Goal: Task Accomplishment & Management: Manage account settings

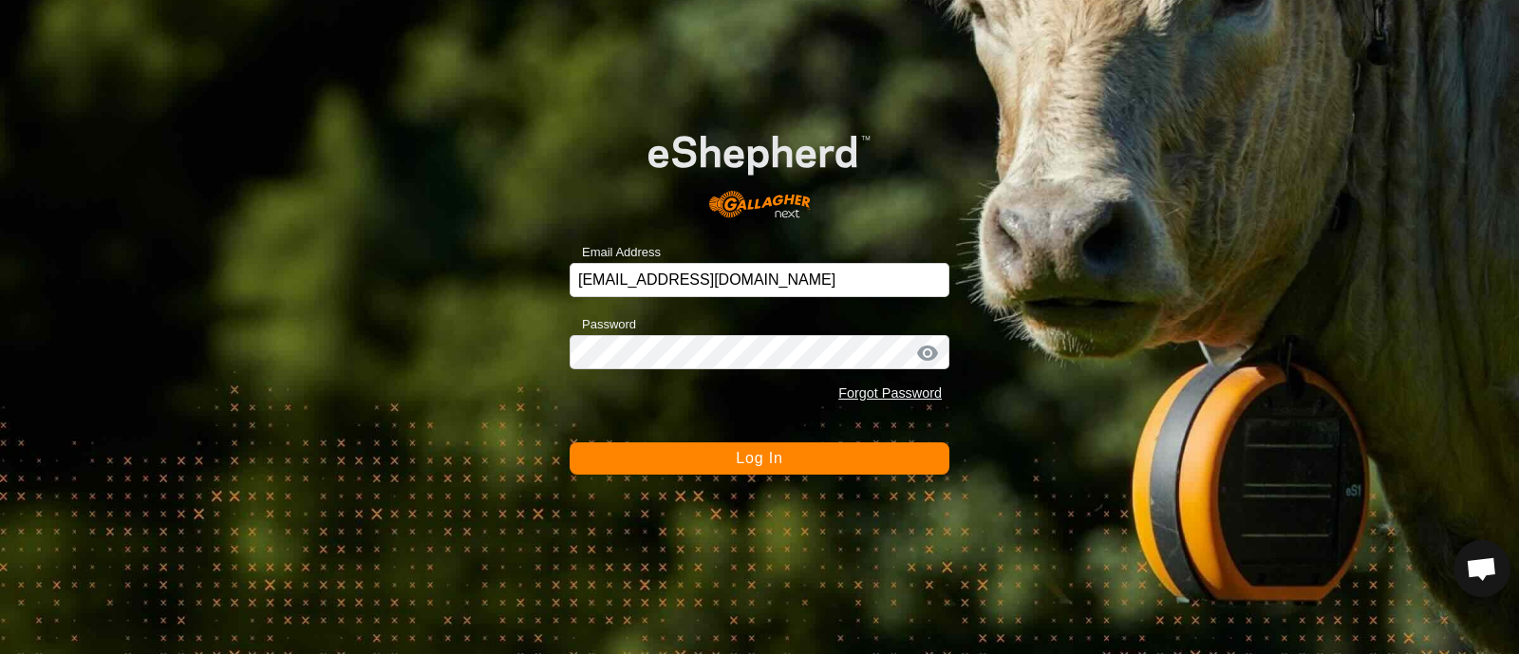
click at [797, 464] on button "Log In" at bounding box center [760, 458] width 380 height 32
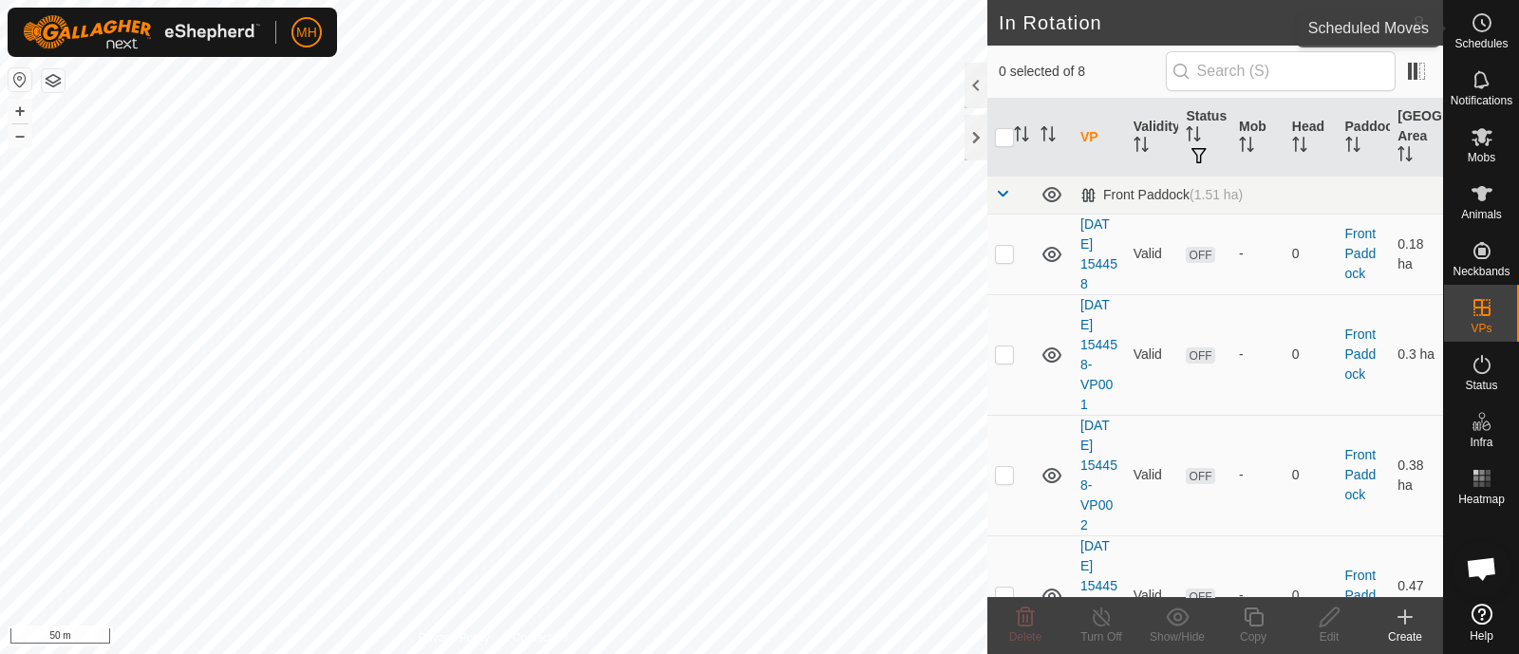
click at [1489, 38] on span "Schedules" at bounding box center [1480, 43] width 53 height 11
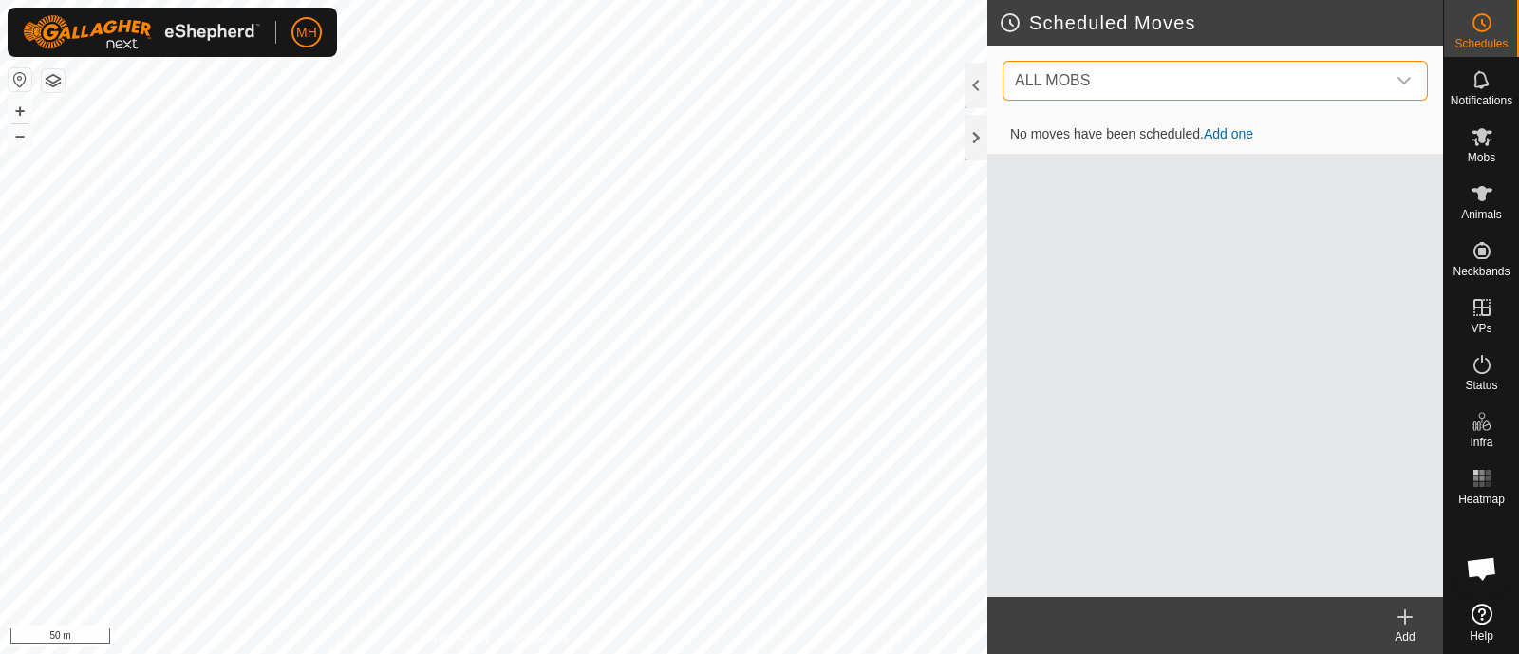
click at [1362, 80] on span "ALL MOBS" at bounding box center [1196, 81] width 378 height 38
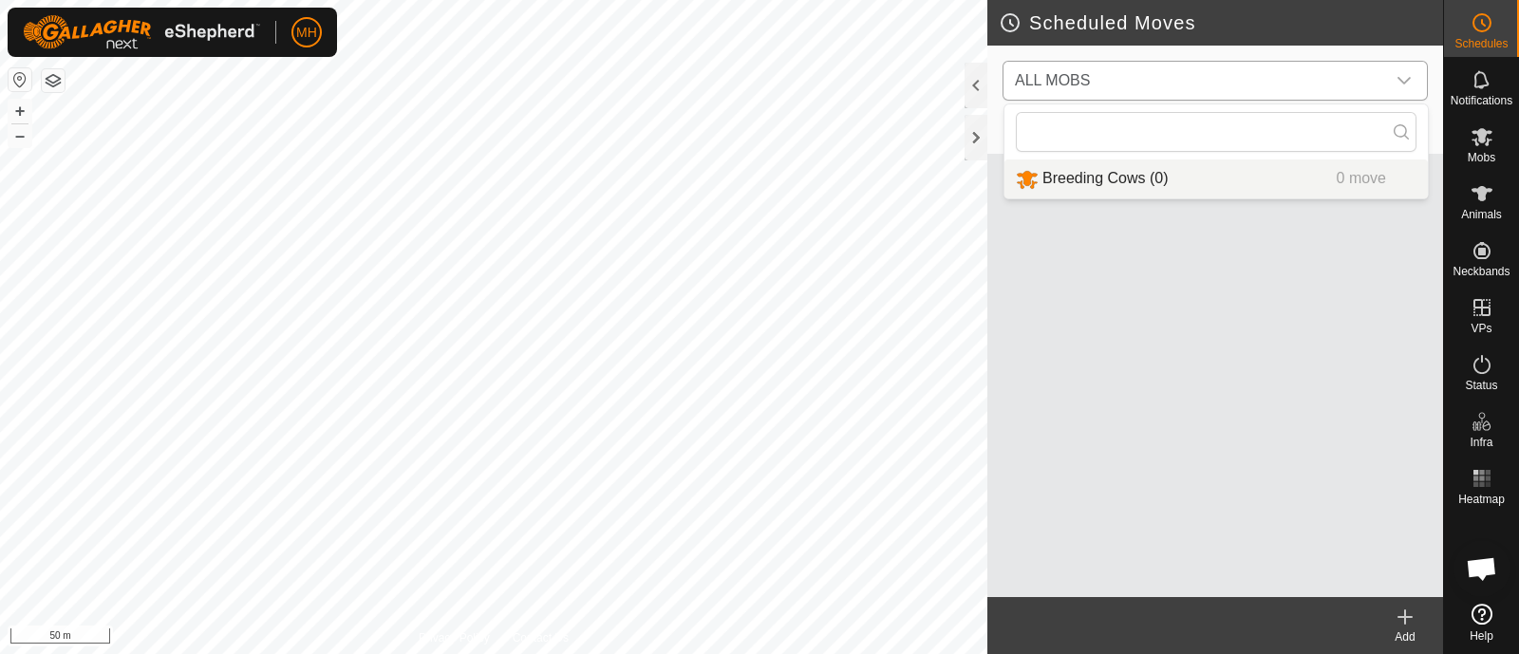
click at [1120, 178] on li "Breeding Cows (0) 0 move" at bounding box center [1215, 178] width 423 height 39
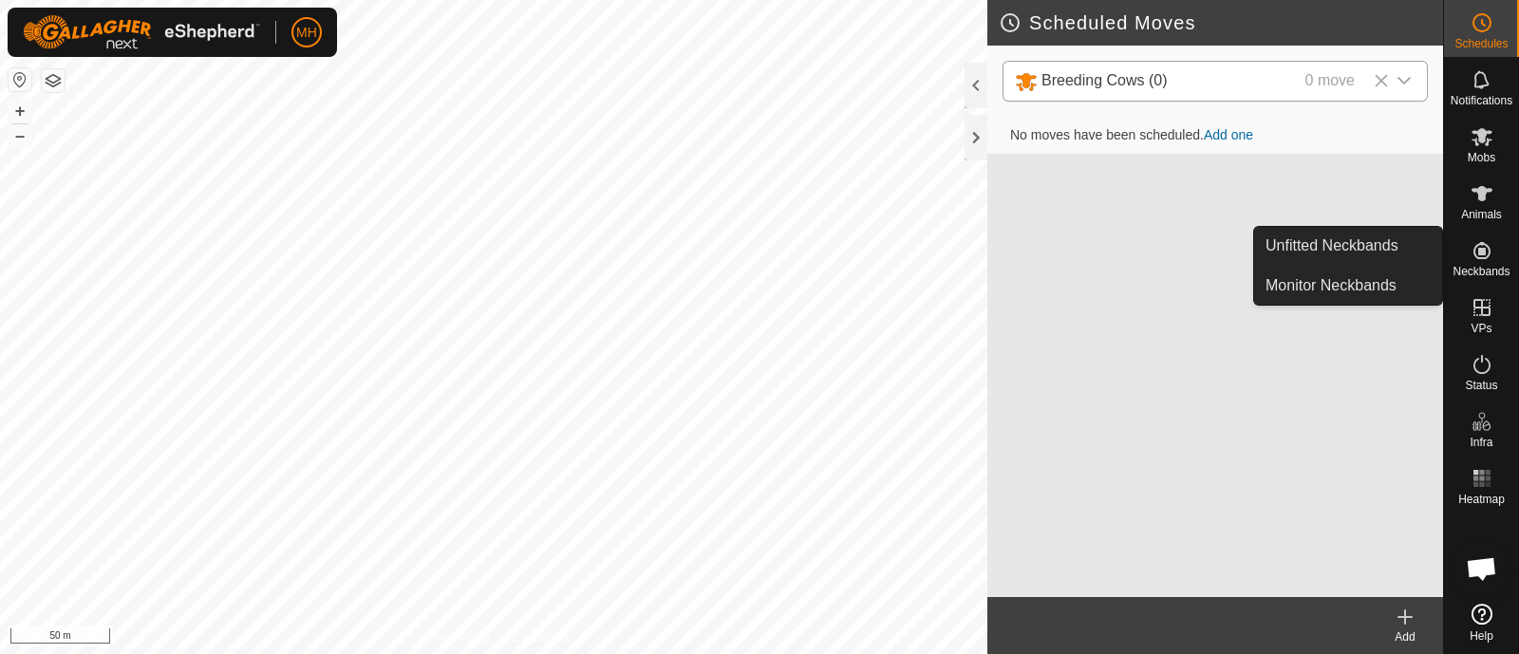
click at [1490, 258] on icon at bounding box center [1482, 250] width 23 height 23
click at [1468, 266] on span "Neckbands" at bounding box center [1481, 271] width 57 height 11
click at [1388, 239] on link "Unfitted Neckbands" at bounding box center [1348, 246] width 188 height 38
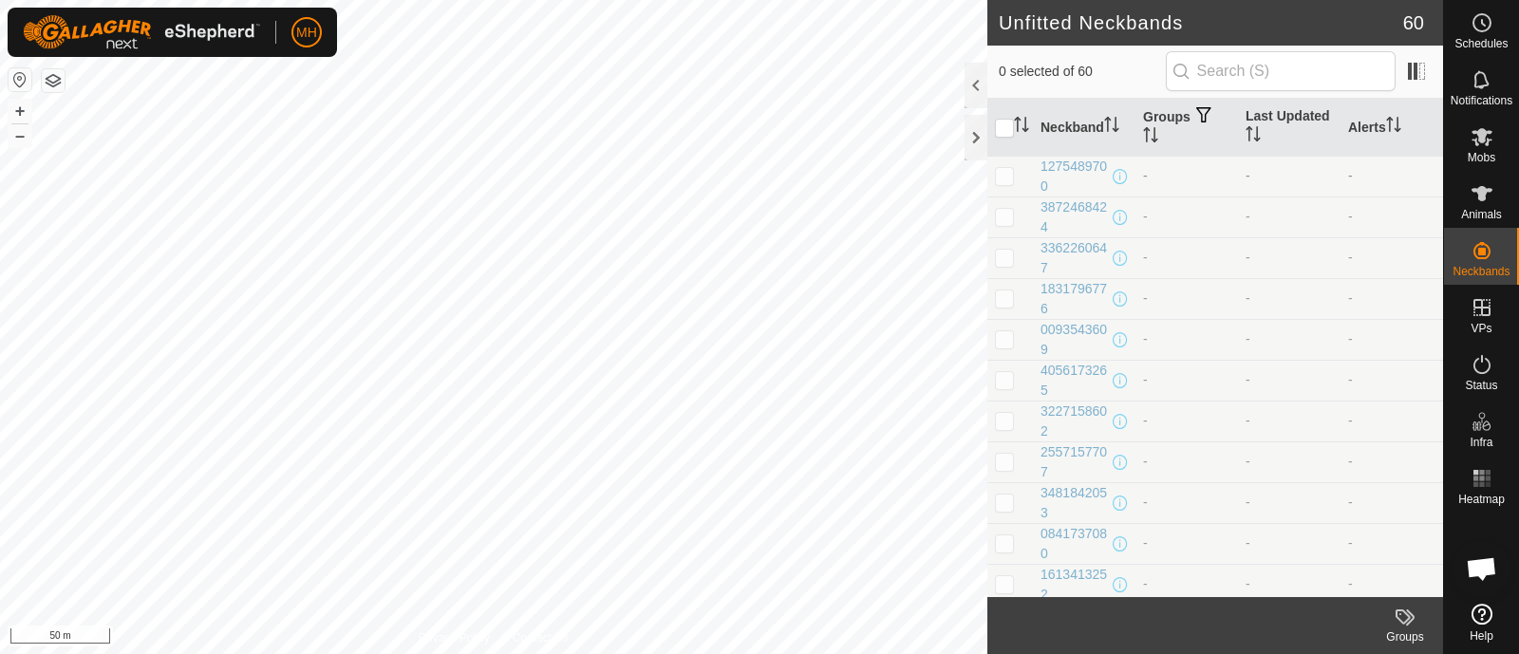
click at [1005, 178] on p-checkbox at bounding box center [1004, 175] width 19 height 15
checkbox input "true"
click at [1057, 173] on div "1275489700" at bounding box center [1074, 177] width 68 height 40
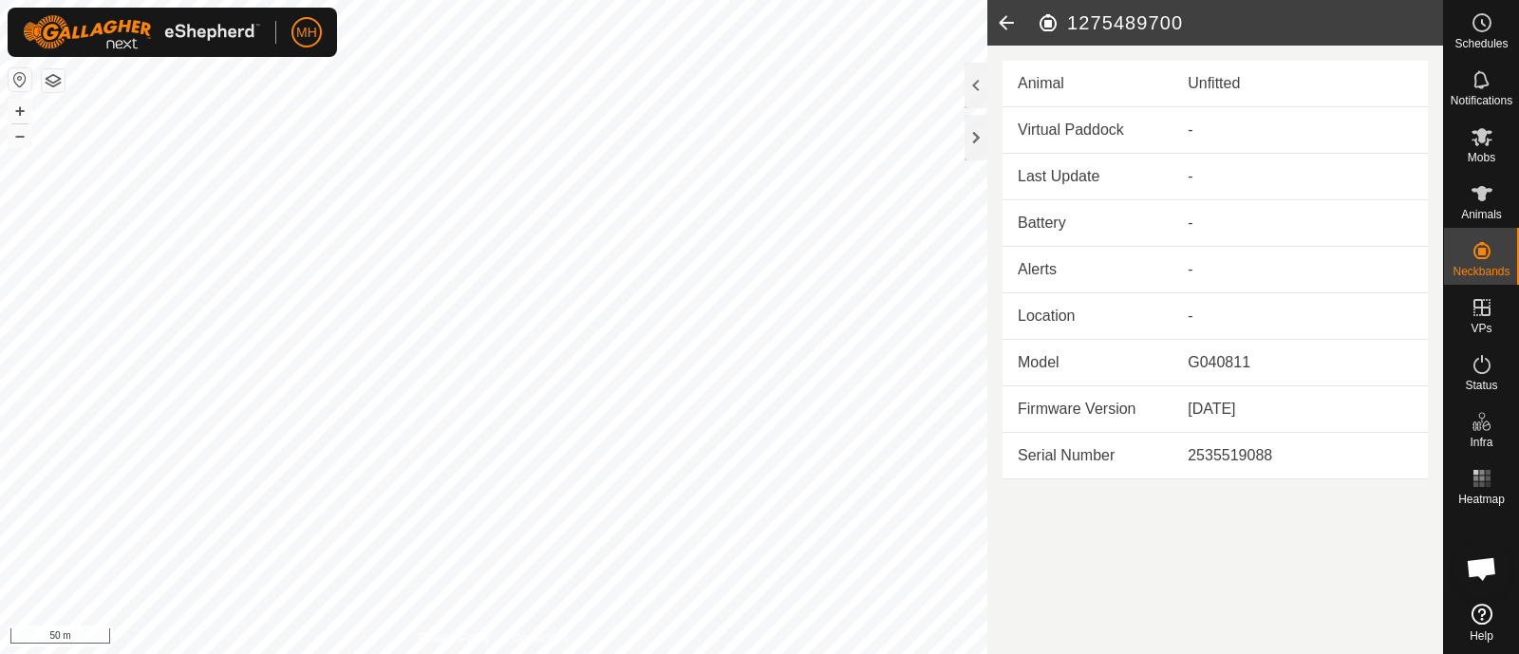
click at [1019, 26] on icon at bounding box center [1006, 23] width 38 height 46
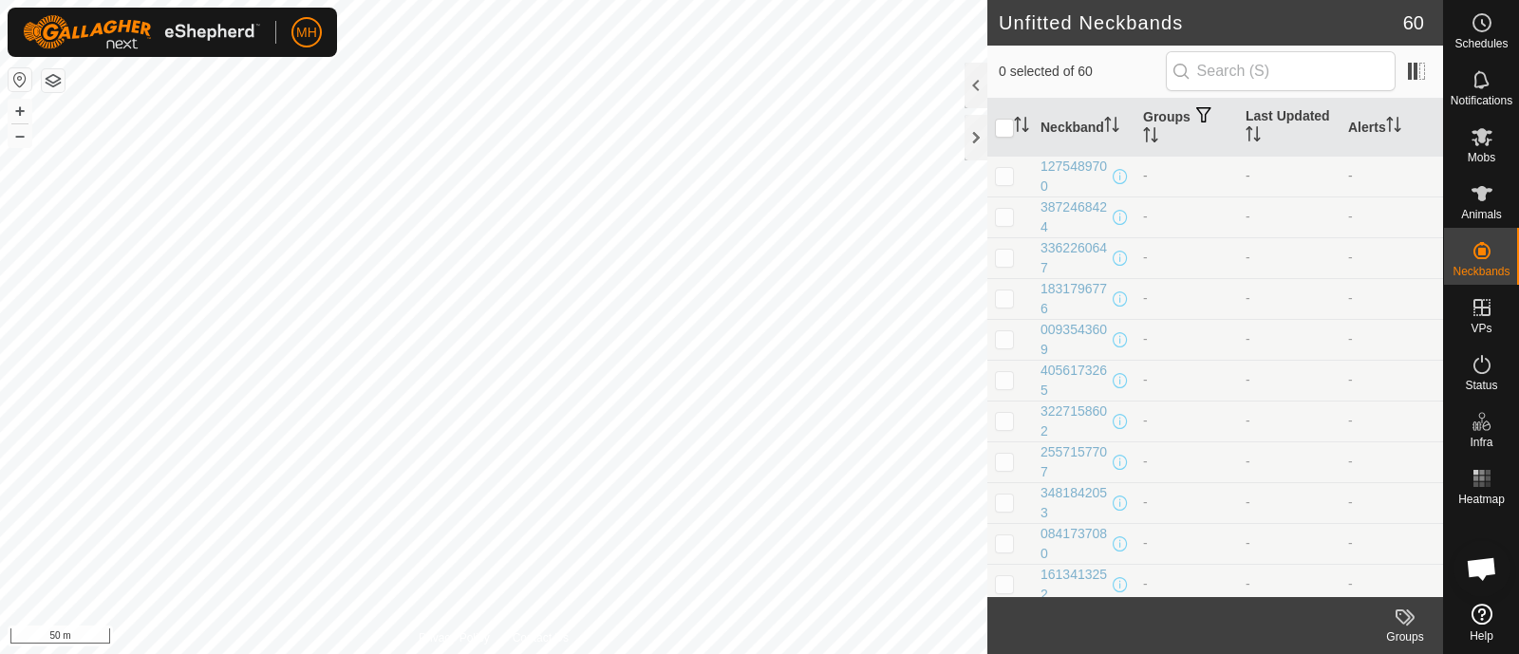
click at [1010, 176] on p-checkbox at bounding box center [1004, 175] width 19 height 15
checkbox input "false"
click at [1487, 152] on span "Mobs" at bounding box center [1482, 157] width 28 height 11
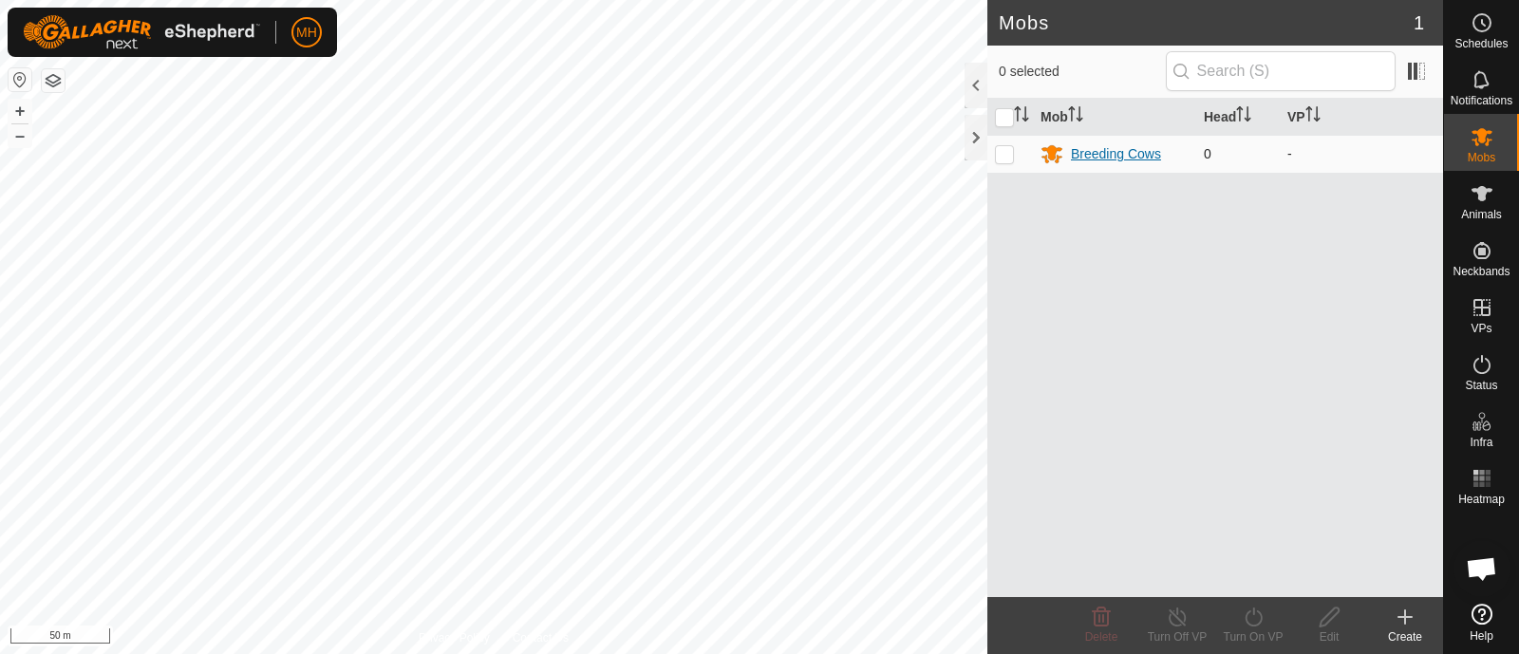
click at [1106, 144] on div "Breeding Cows" at bounding box center [1116, 154] width 90 height 20
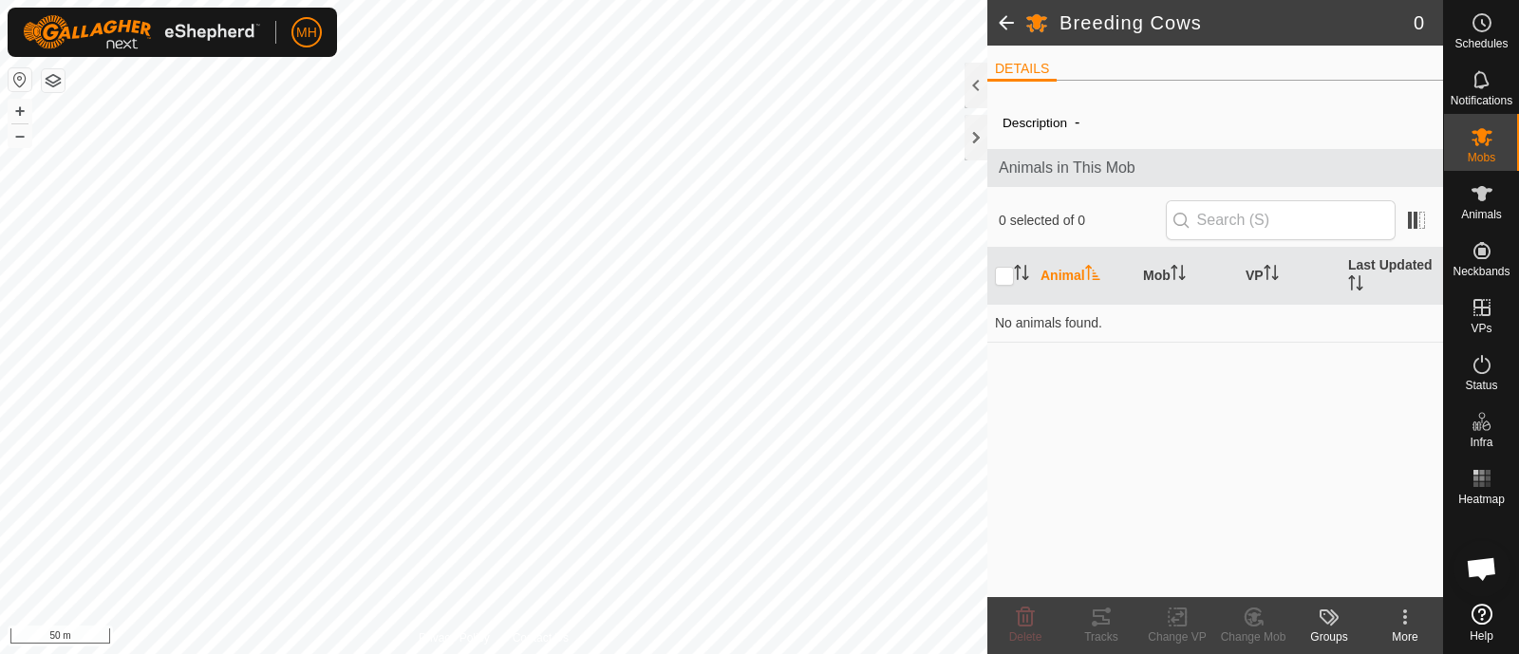
click at [1006, 16] on span at bounding box center [1006, 23] width 38 height 46
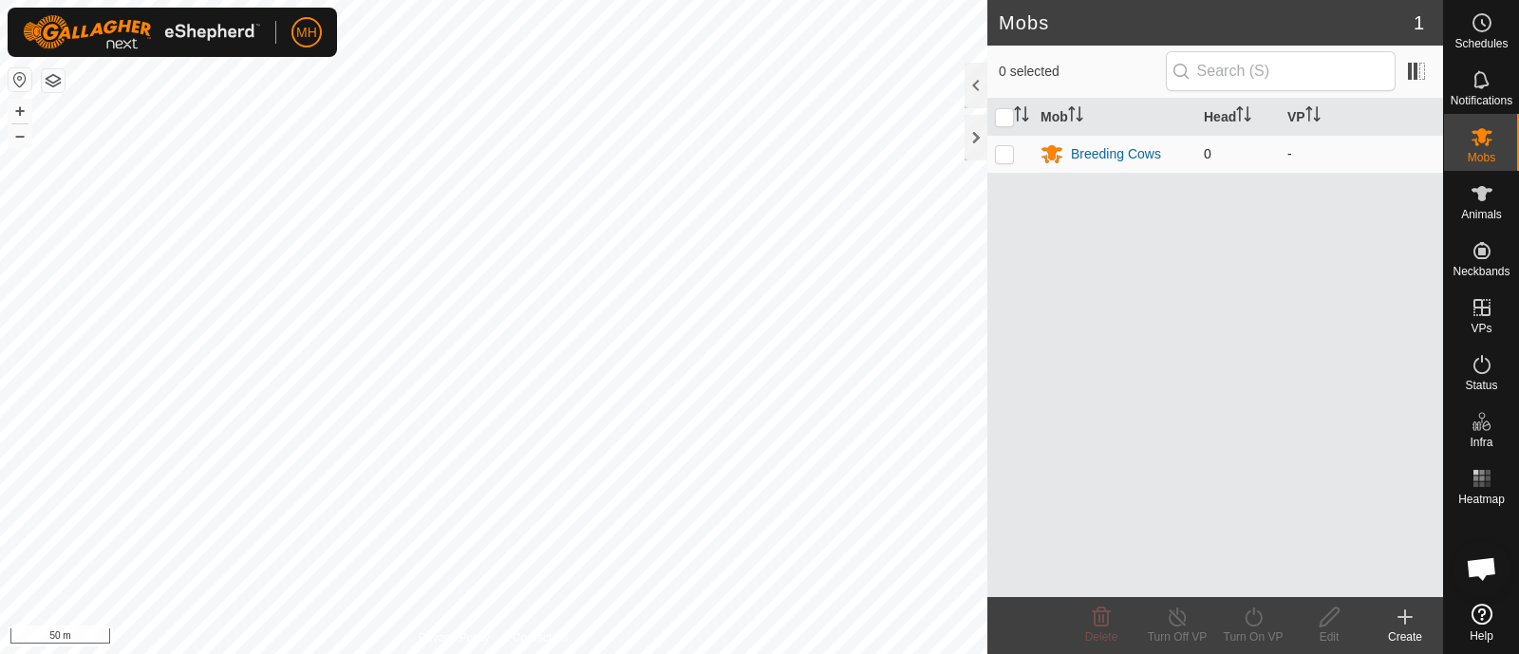
click at [1005, 147] on p-checkbox at bounding box center [1004, 153] width 19 height 15
checkbox input "true"
click at [1005, 147] on p-checkbox at bounding box center [1004, 153] width 19 height 15
checkbox input "false"
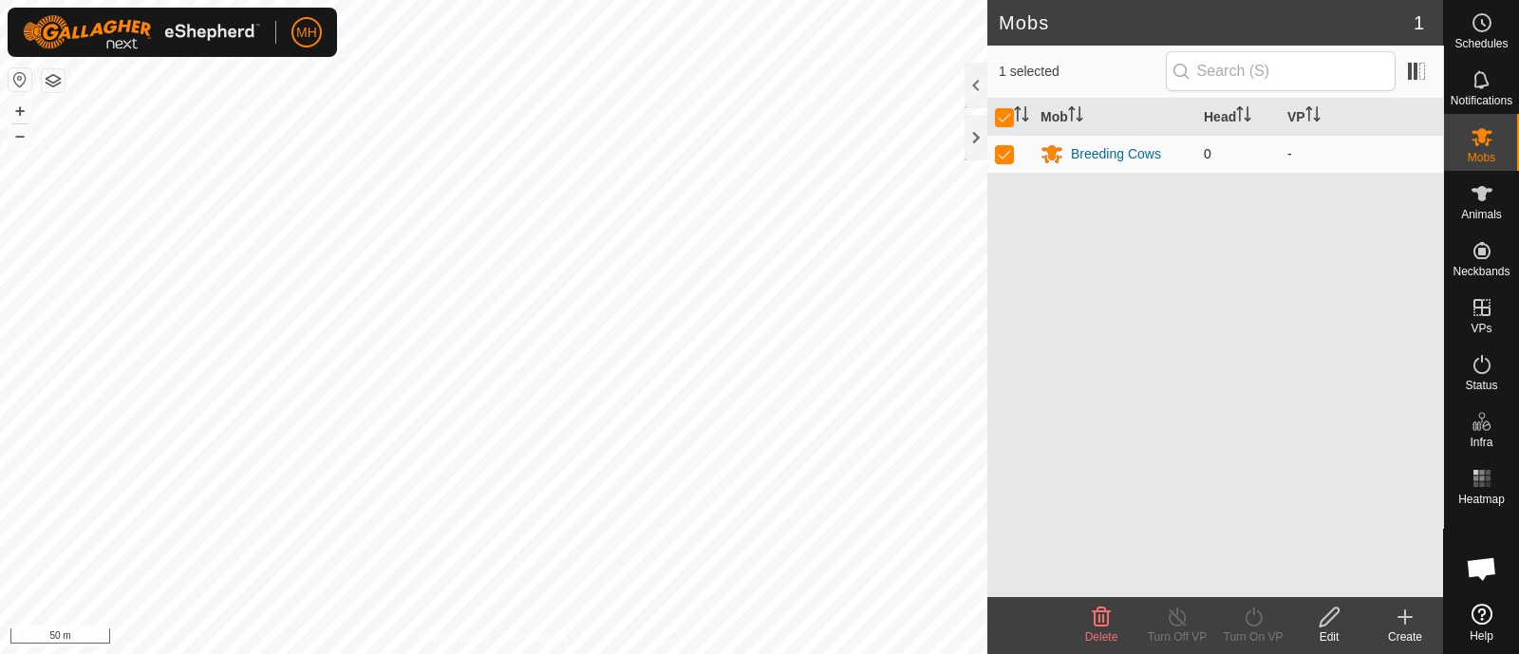
checkbox input "false"
click at [1005, 147] on p-checkbox at bounding box center [1004, 153] width 19 height 15
checkbox input "true"
click at [1314, 625] on edit-svg-icon at bounding box center [1329, 617] width 76 height 23
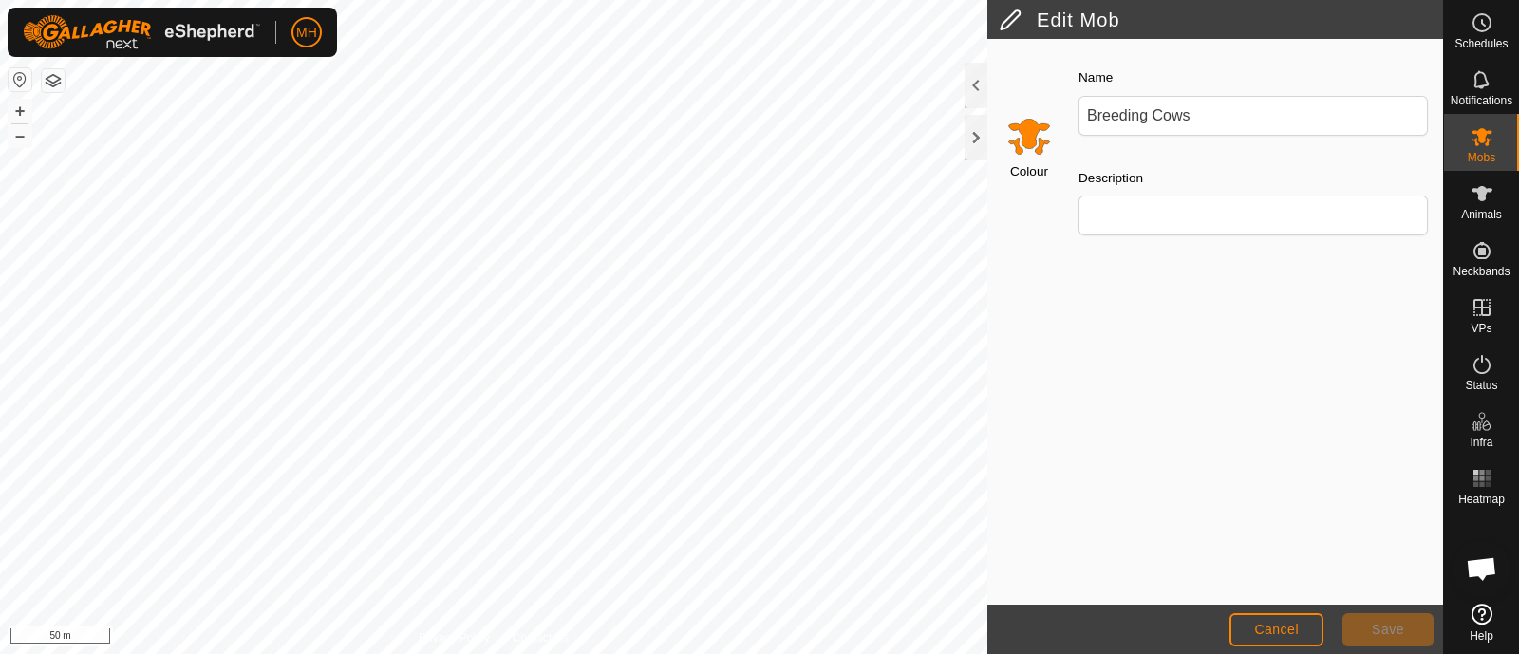
click at [1175, 186] on div "Description" at bounding box center [1253, 201] width 365 height 84
click at [1266, 631] on span "Cancel" at bounding box center [1276, 629] width 45 height 15
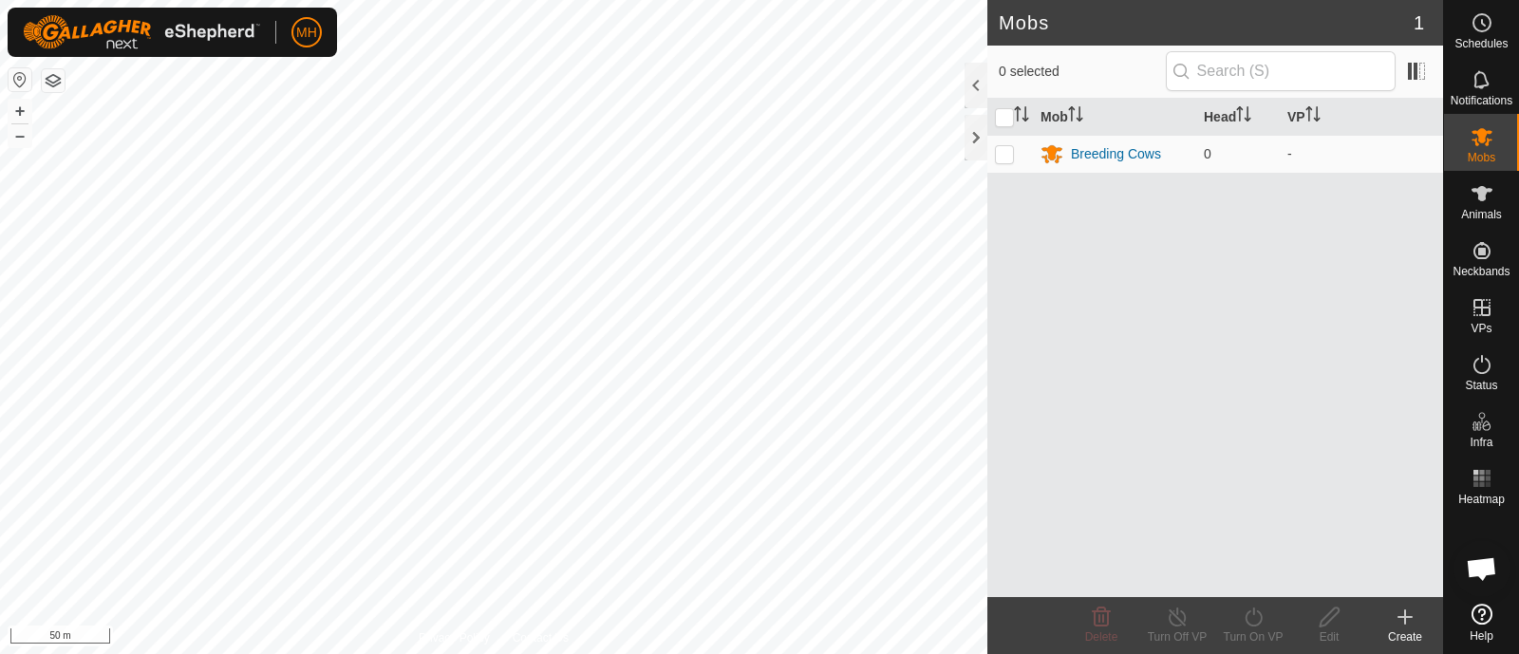
click at [1413, 625] on icon at bounding box center [1405, 617] width 23 height 23
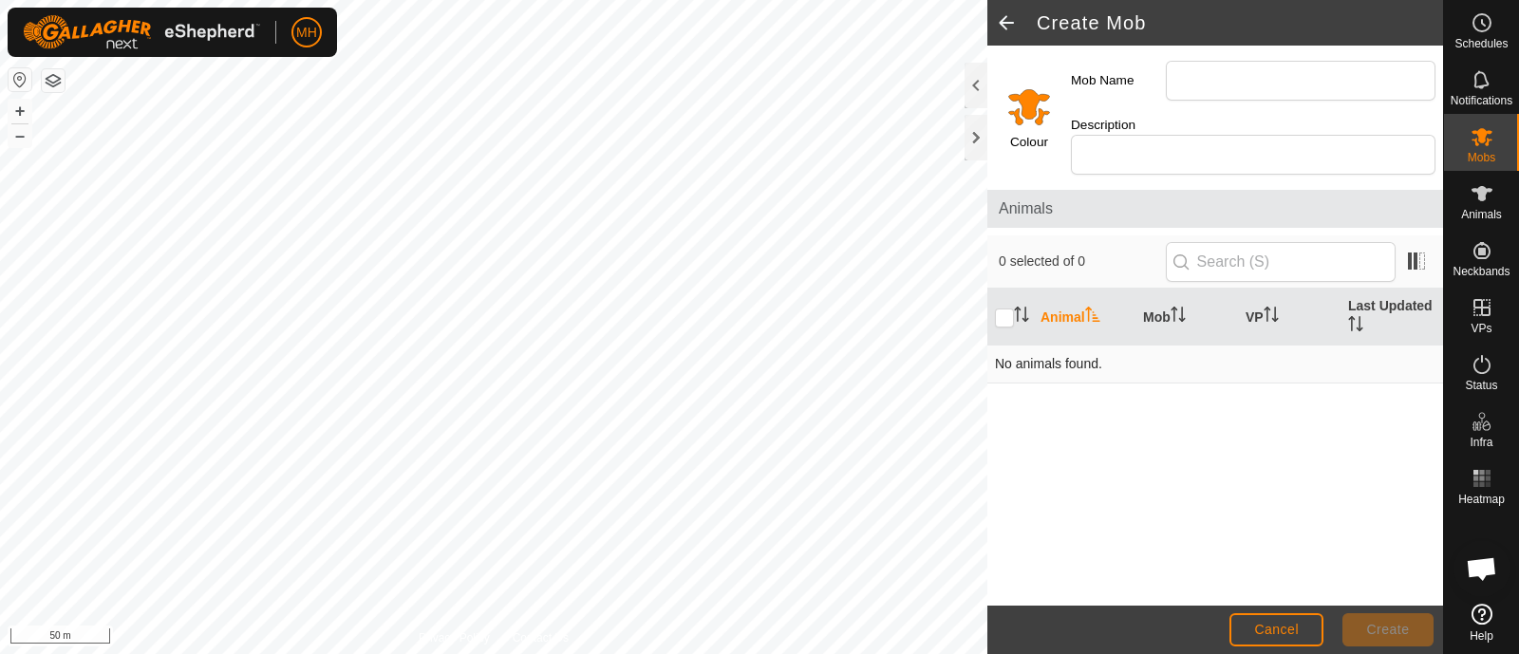
click at [1041, 363] on td "No animals found." at bounding box center [1215, 365] width 456 height 38
click at [1008, 13] on span at bounding box center [1006, 23] width 38 height 46
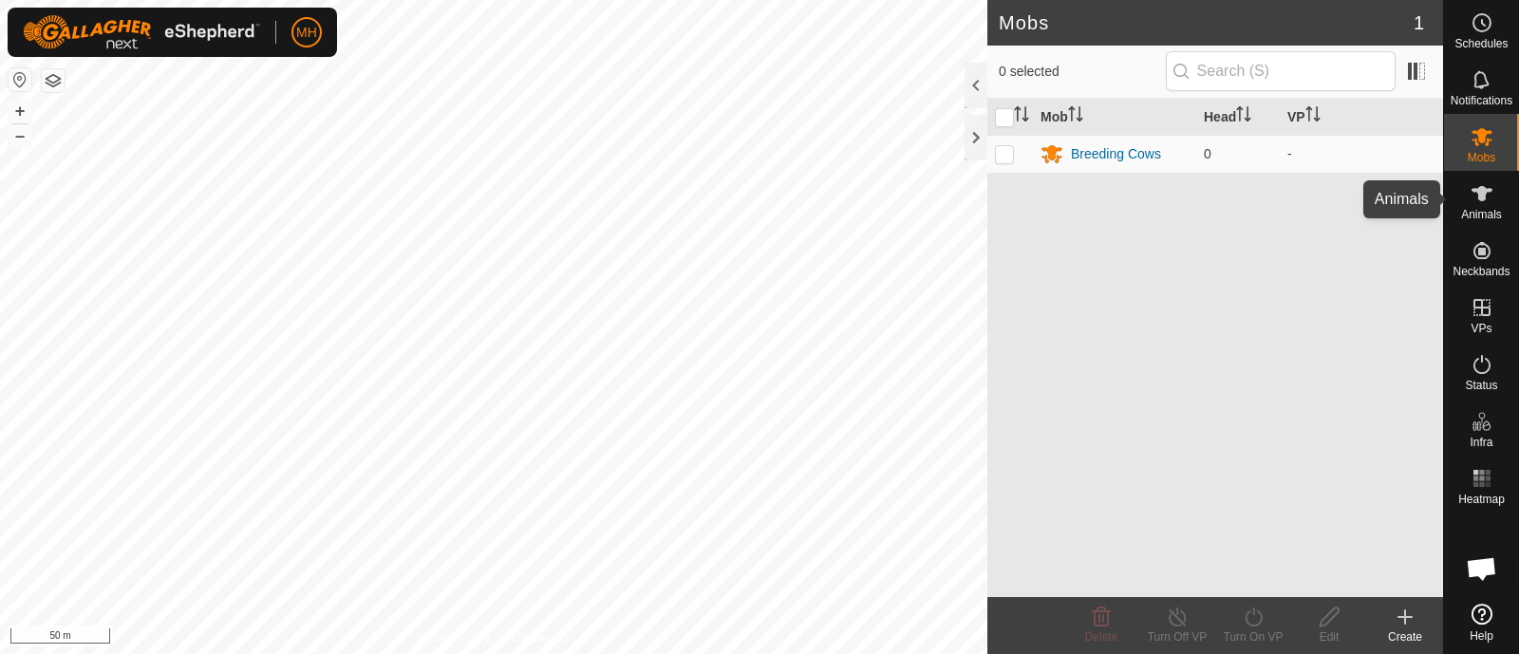
click at [1473, 195] on icon at bounding box center [1482, 193] width 23 height 23
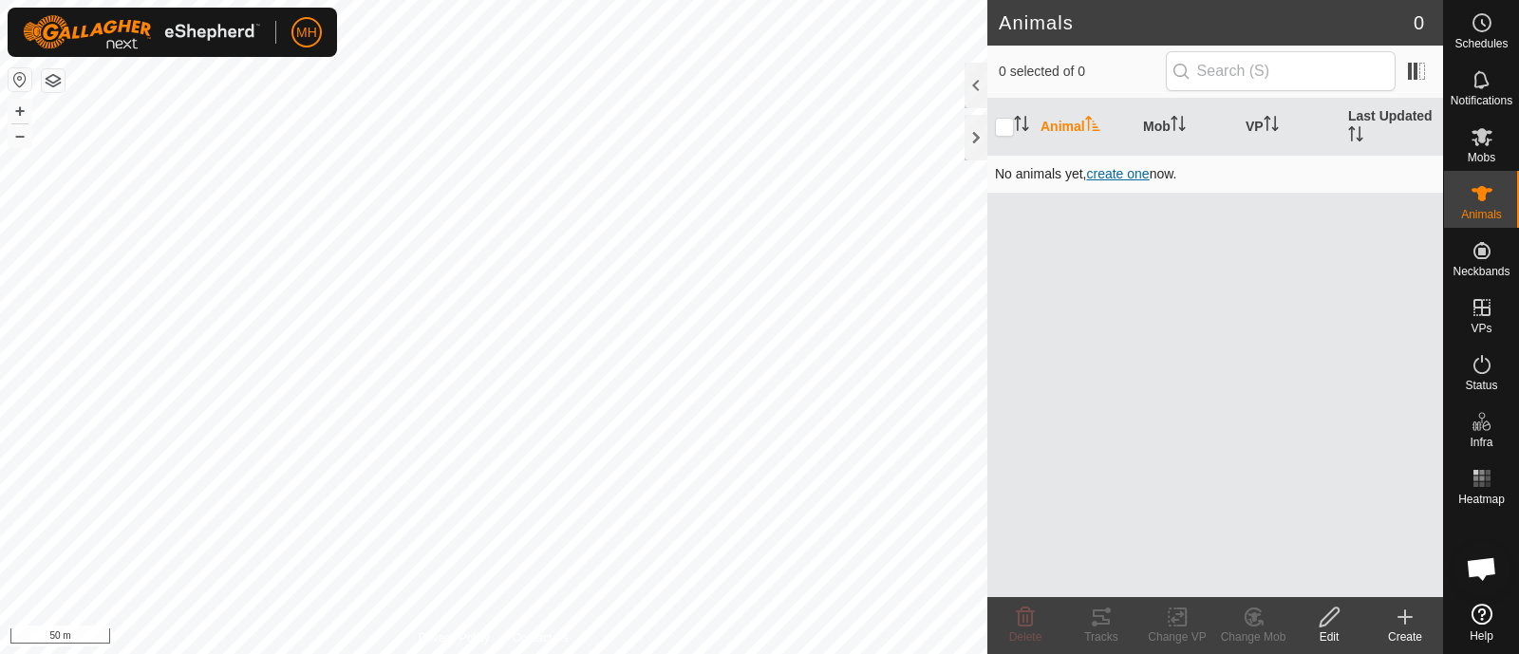
click at [1135, 173] on span "create one" at bounding box center [1117, 173] width 63 height 15
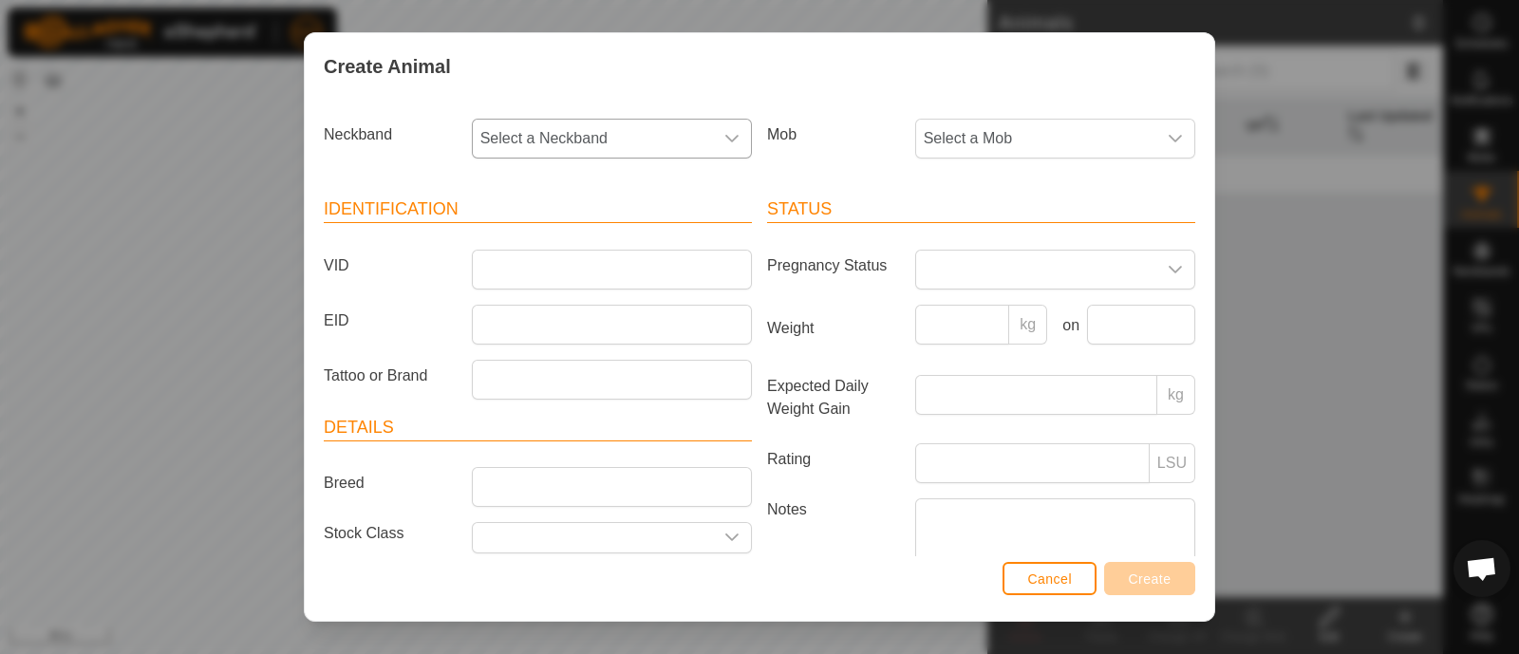
click at [717, 130] on div "dropdown trigger" at bounding box center [732, 139] width 38 height 38
click at [658, 250] on input "VID" at bounding box center [612, 270] width 280 height 40
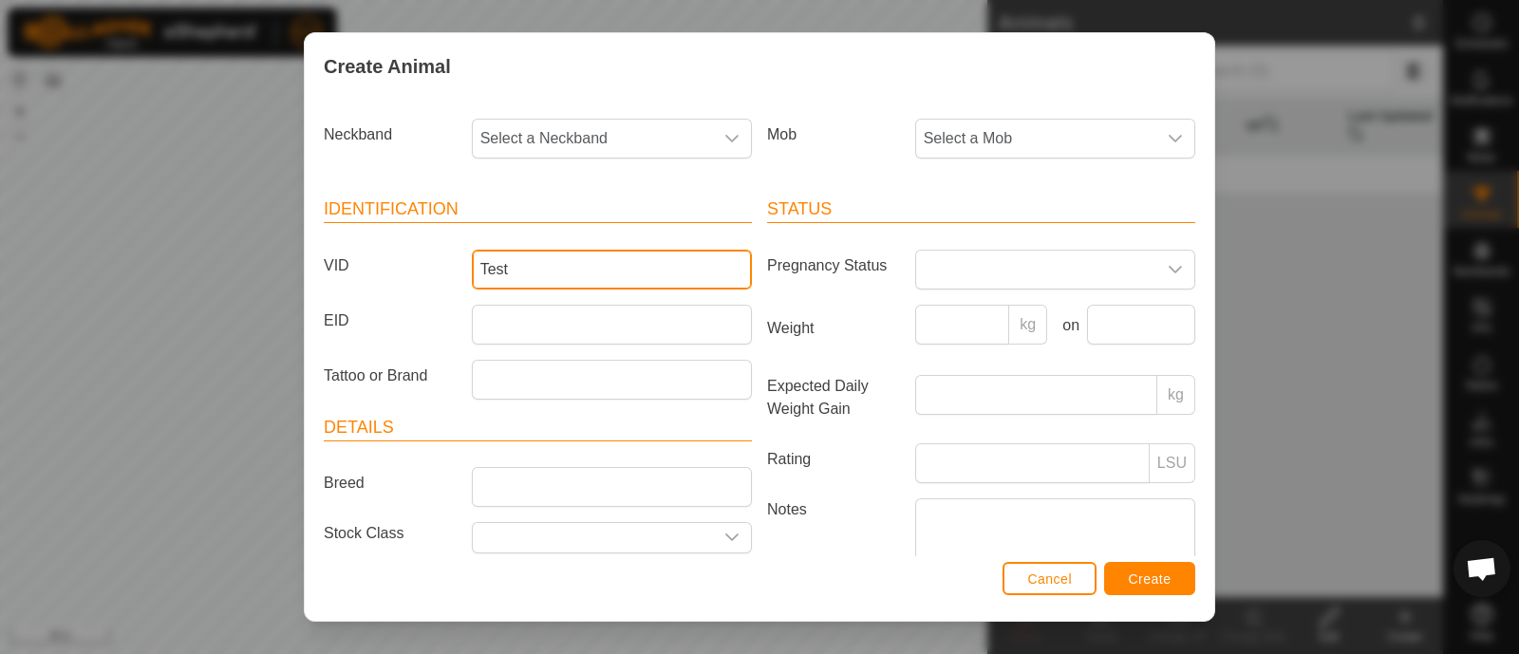
type input "Test"
click at [668, 211] on header "Identification" at bounding box center [538, 210] width 428 height 27
click at [713, 140] on div "dropdown trigger" at bounding box center [732, 139] width 38 height 38
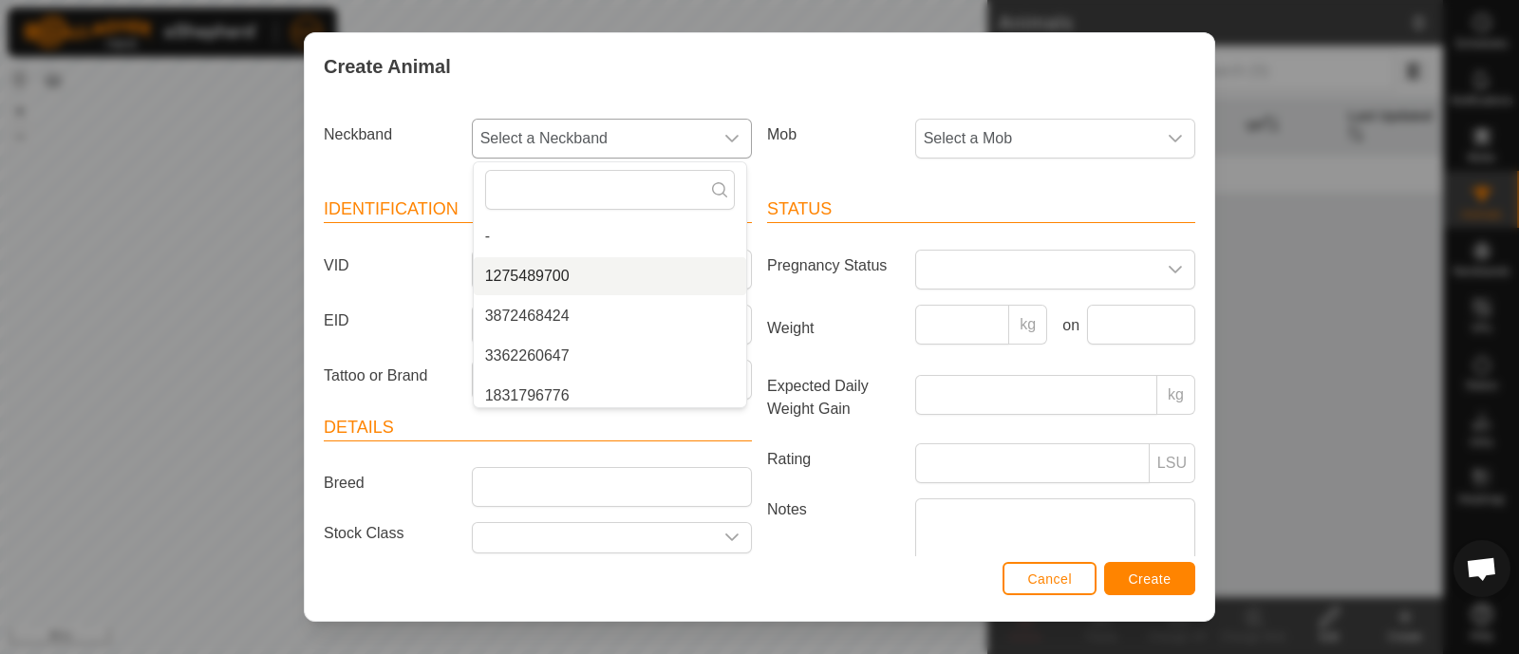
click at [593, 276] on li "1275489700" at bounding box center [610, 276] width 272 height 38
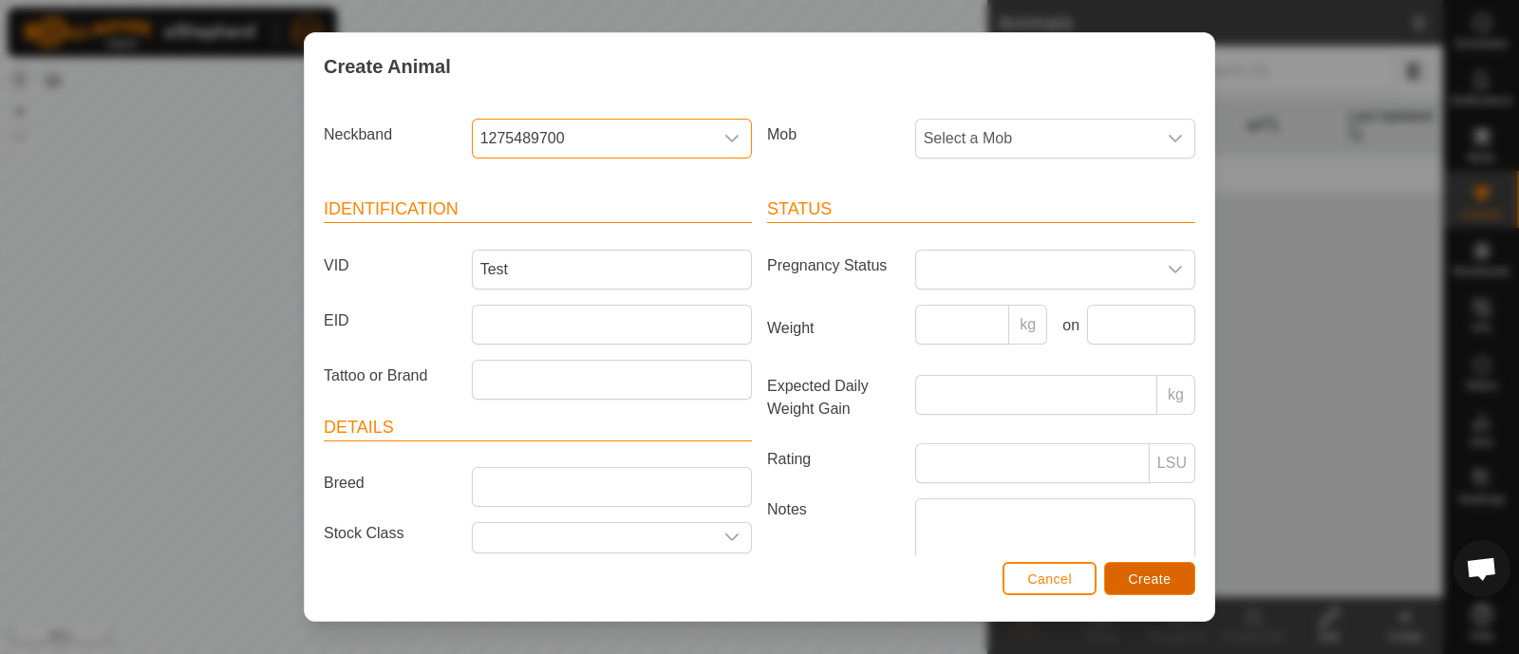
click at [1138, 585] on span "Create" at bounding box center [1150, 579] width 43 height 15
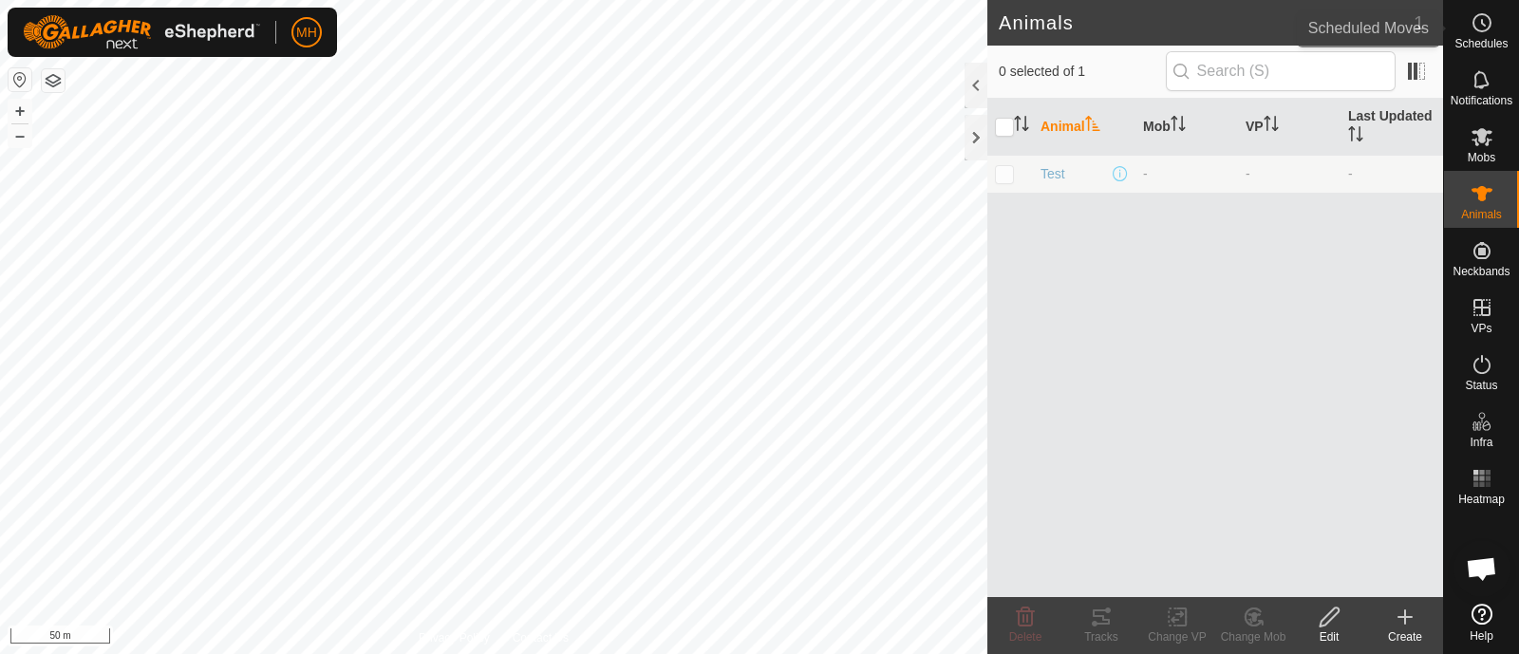
click at [1486, 40] on span "Schedules" at bounding box center [1480, 43] width 53 height 11
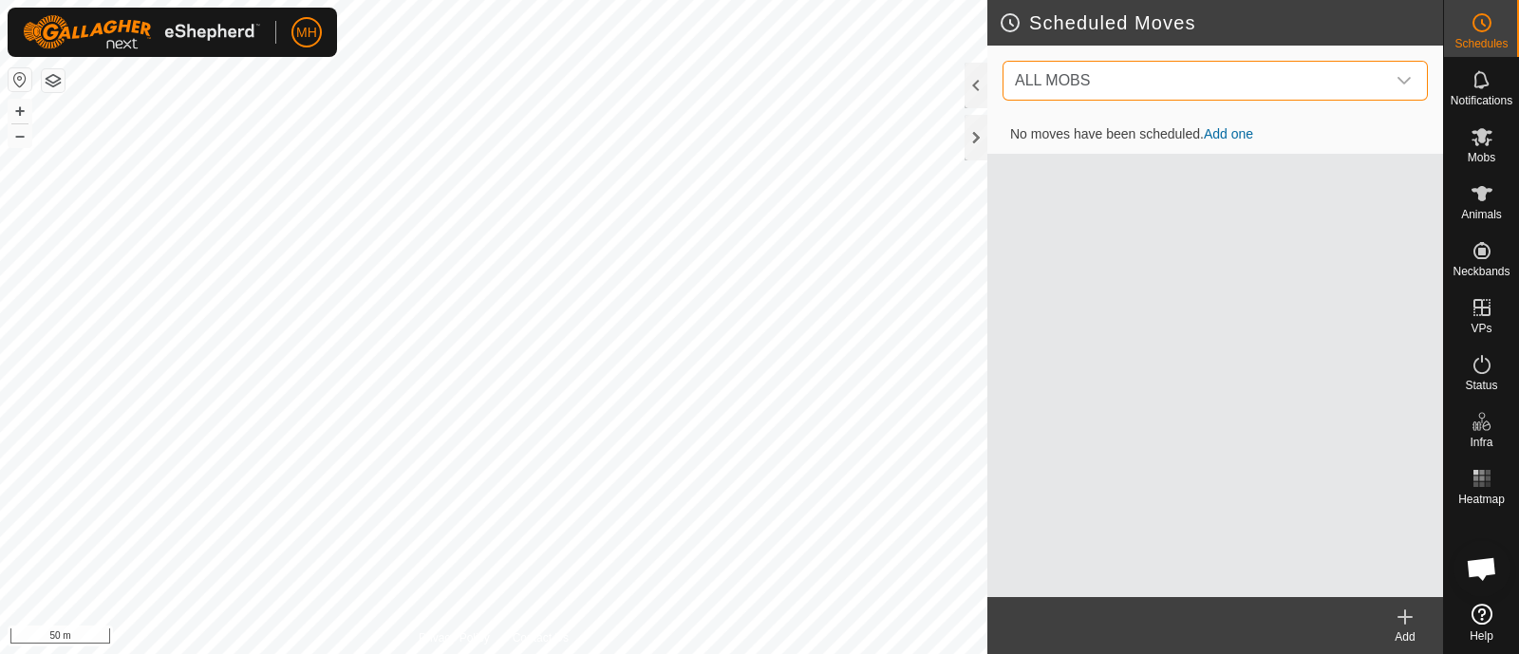
click at [1306, 72] on span "ALL MOBS" at bounding box center [1196, 81] width 378 height 38
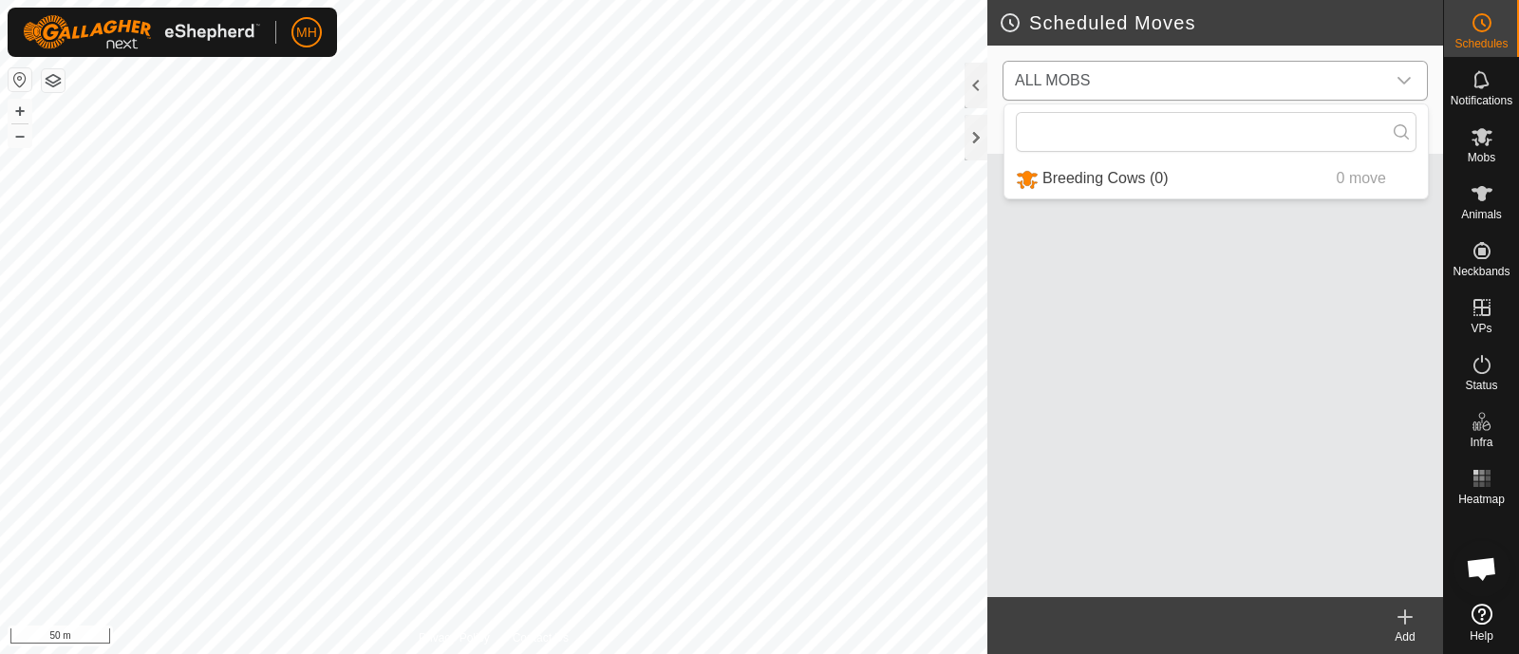
click at [1139, 173] on li "Breeding Cows (0) 0 move" at bounding box center [1215, 178] width 423 height 39
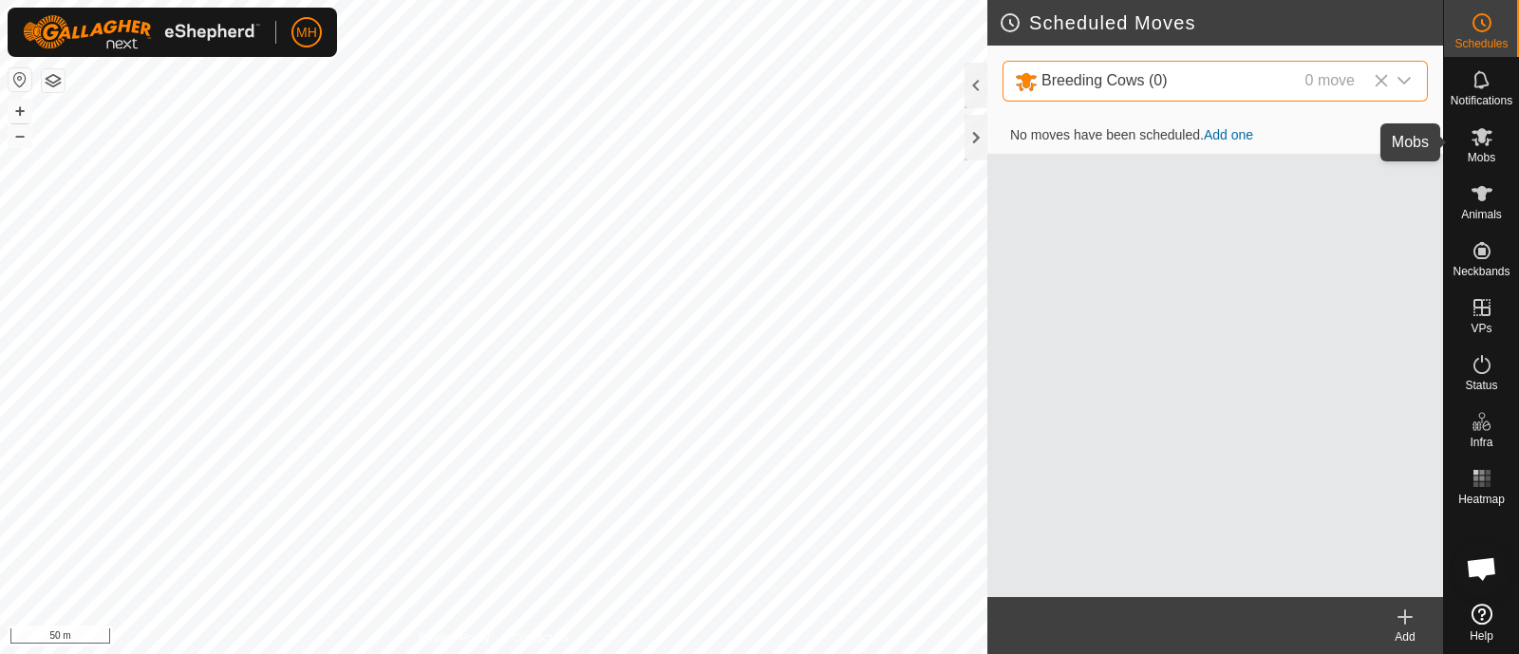
click at [1467, 141] on es-mob-svg-icon at bounding box center [1482, 137] width 34 height 30
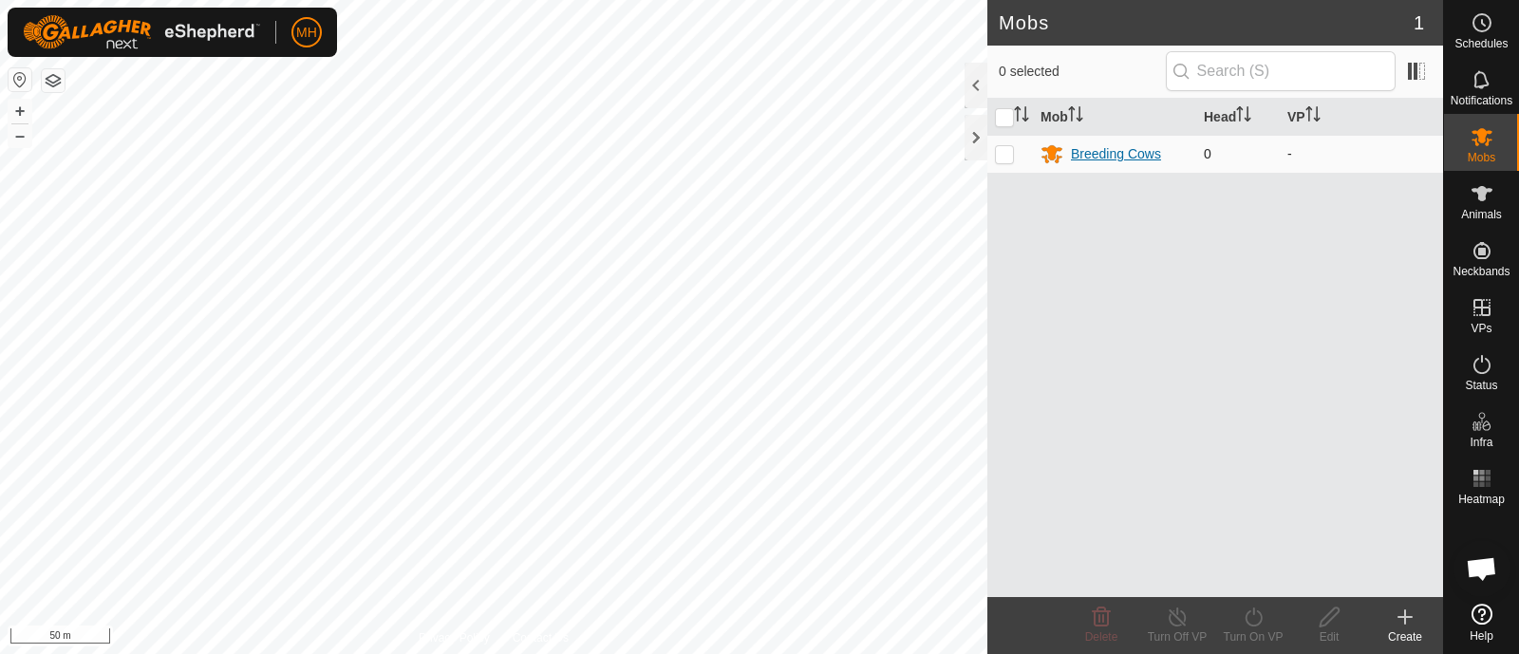
click at [1118, 155] on div "Breeding Cows" at bounding box center [1116, 154] width 90 height 20
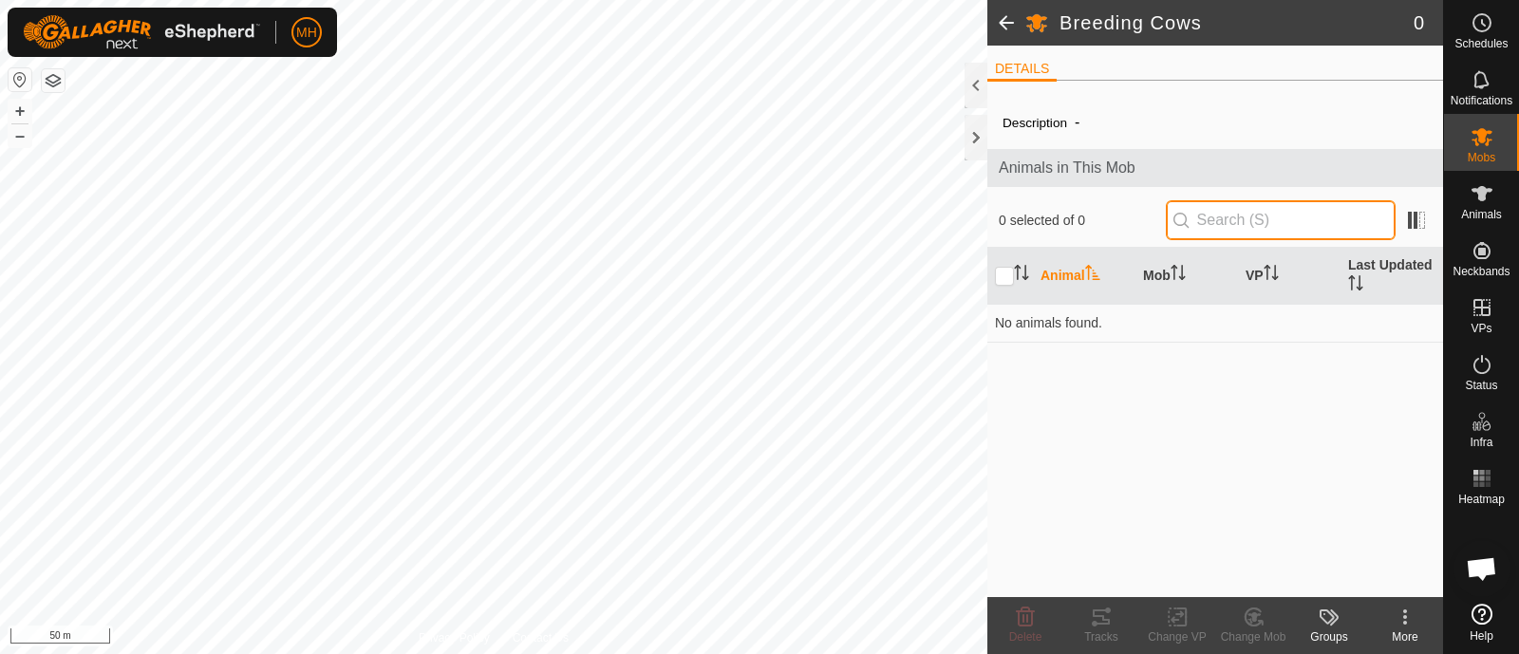
click at [1245, 215] on input "text" at bounding box center [1281, 220] width 230 height 40
click at [1054, 120] on label "Description" at bounding box center [1035, 123] width 65 height 14
click at [1411, 630] on div "More" at bounding box center [1405, 636] width 76 height 17
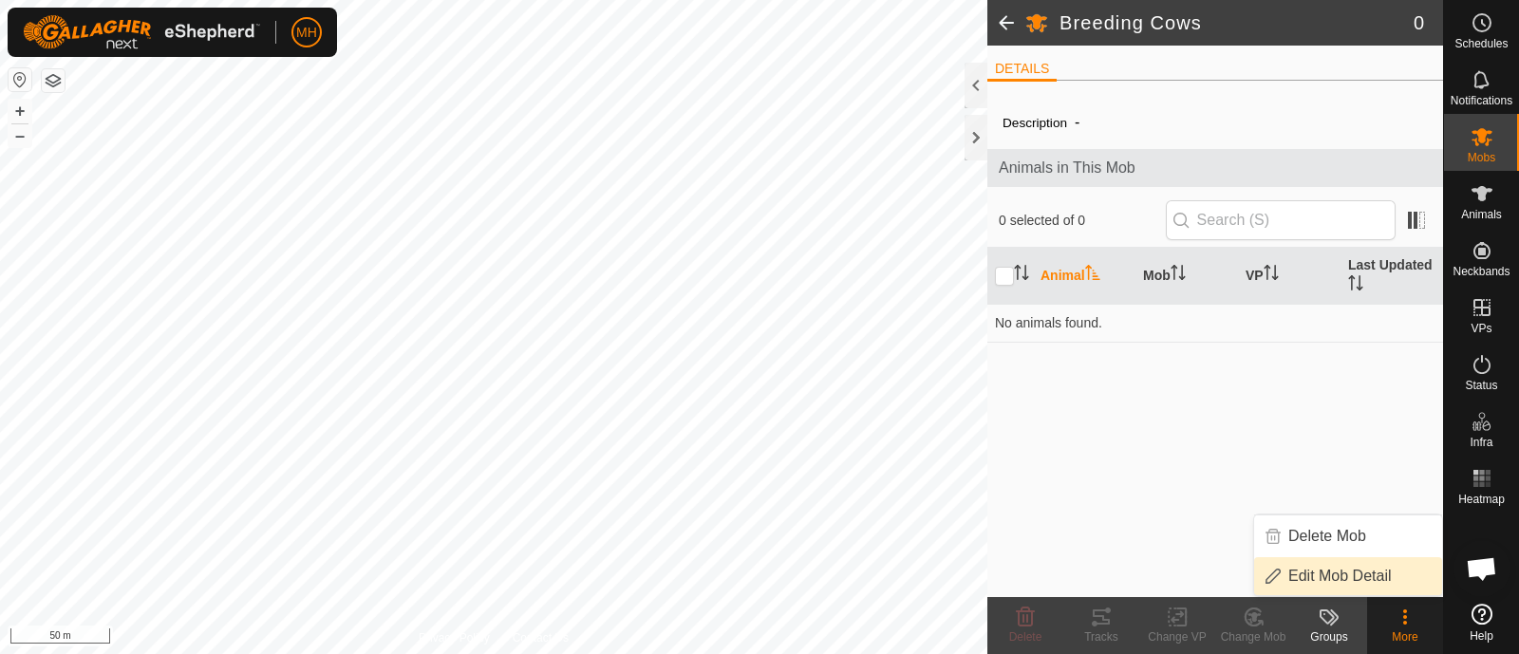
click at [1370, 576] on link "Edit Mob Detail" at bounding box center [1348, 576] width 188 height 38
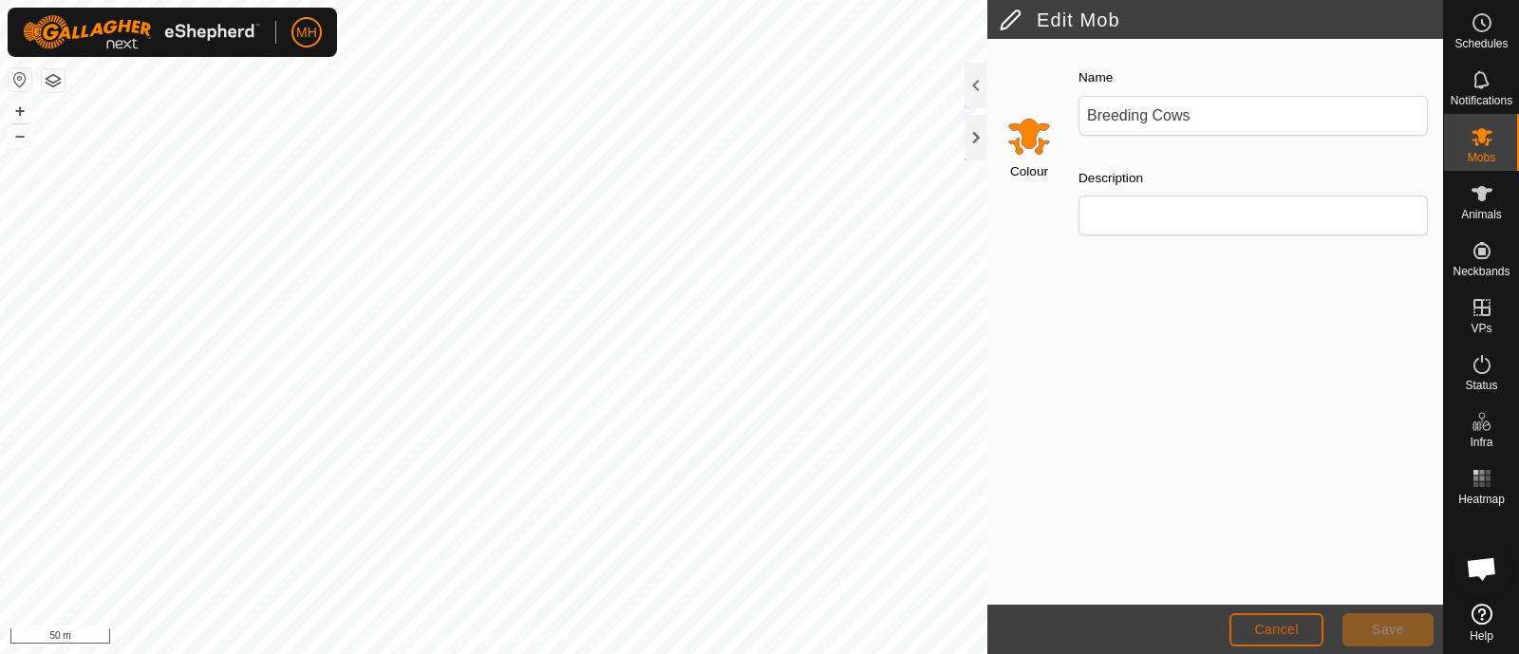
click at [1272, 624] on span "Cancel" at bounding box center [1276, 629] width 45 height 15
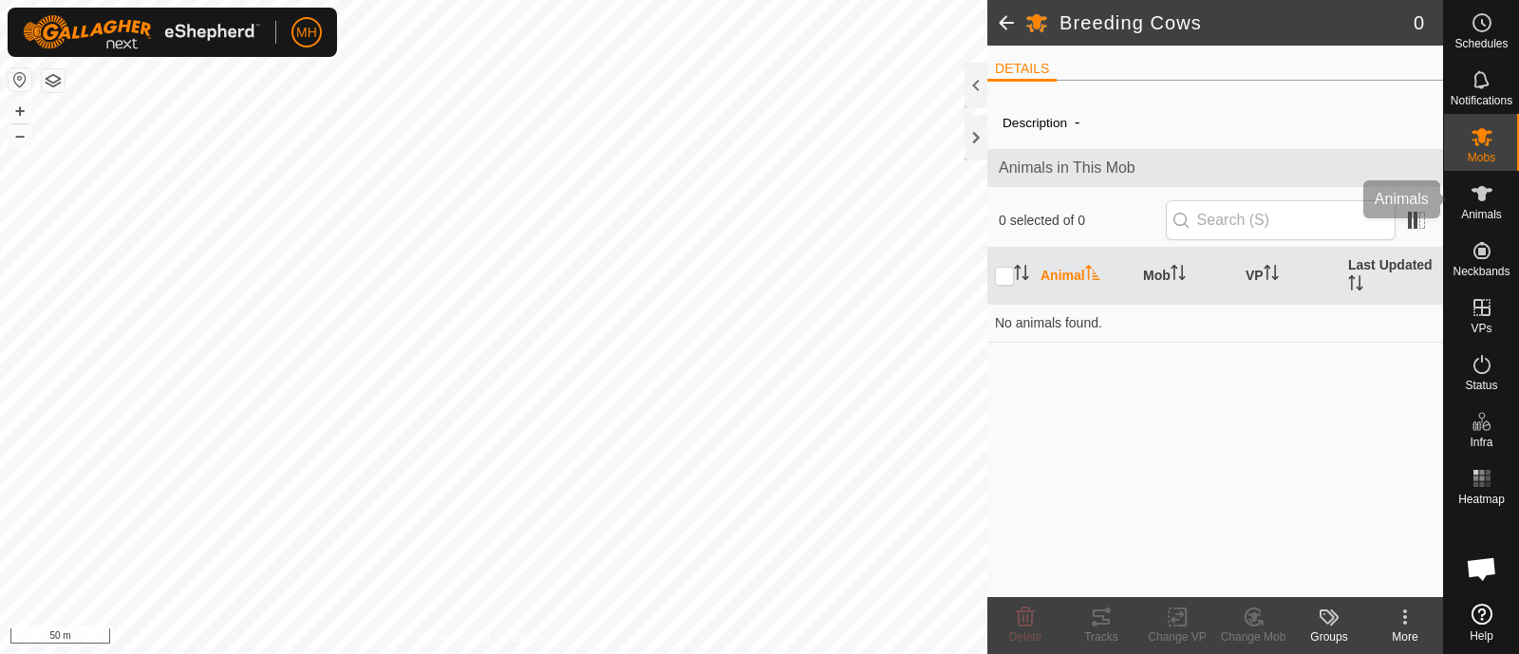
click at [1471, 222] on div "Animals" at bounding box center [1481, 199] width 75 height 57
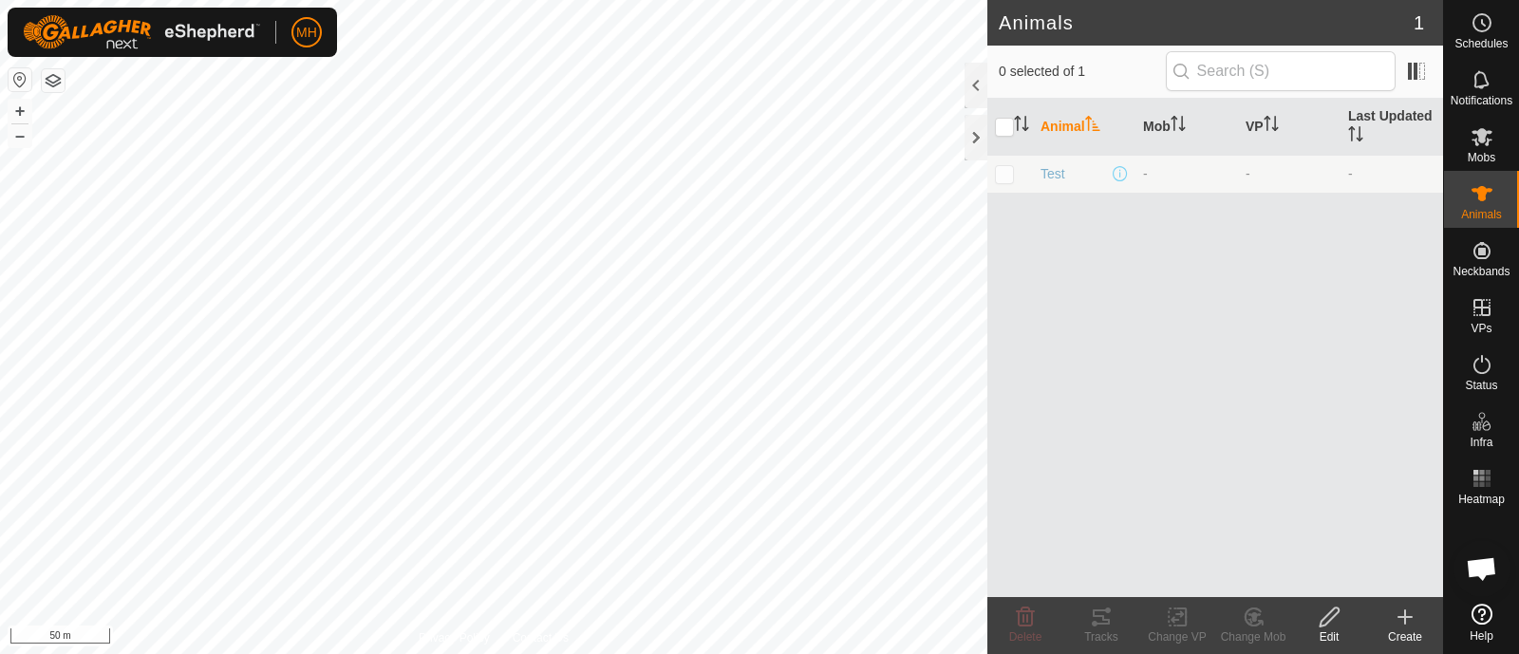
click at [1002, 174] on p-checkbox at bounding box center [1004, 173] width 19 height 15
checkbox input "true"
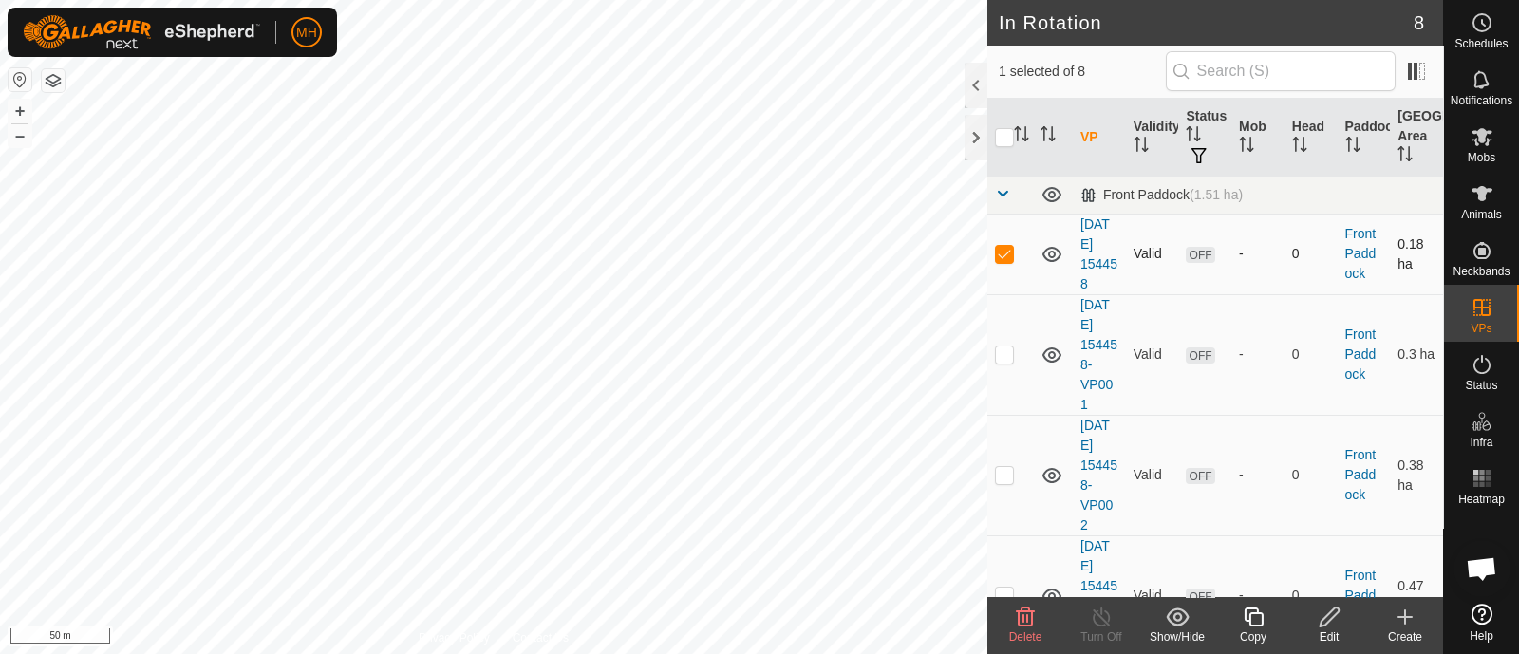
click at [1006, 243] on td at bounding box center [1010, 254] width 46 height 81
checkbox input "false"
click at [1477, 192] on icon at bounding box center [1481, 193] width 21 height 15
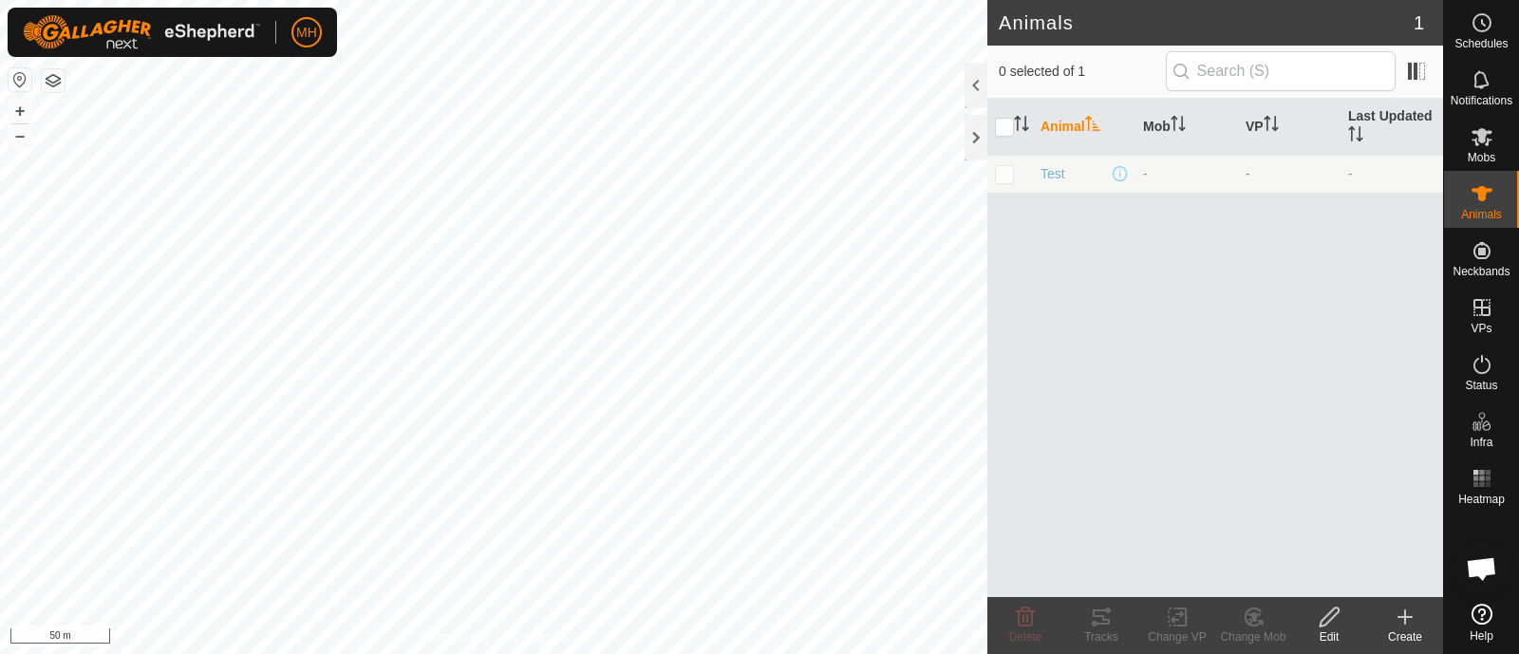
click at [1002, 178] on p-checkbox at bounding box center [1004, 173] width 19 height 15
checkbox input "true"
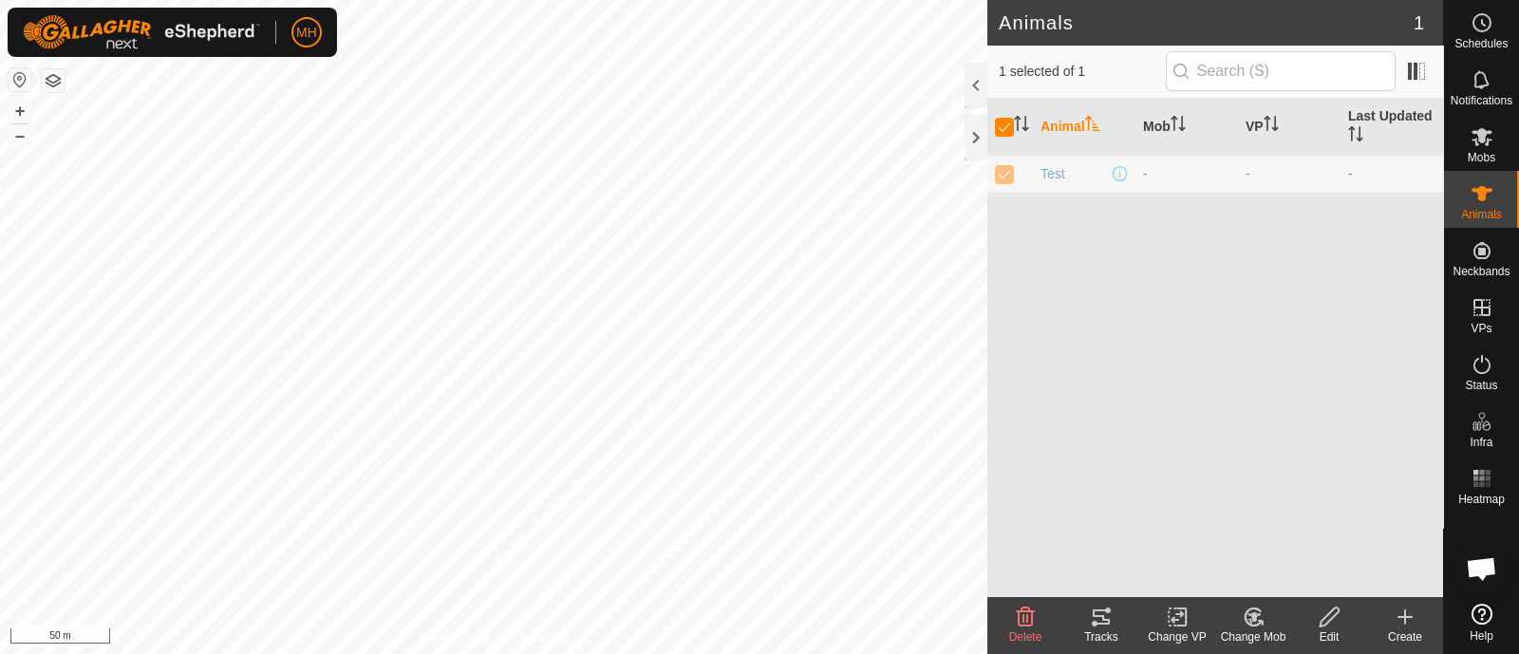
click at [1013, 179] on p-checkbox at bounding box center [1004, 173] width 19 height 15
checkbox input "false"
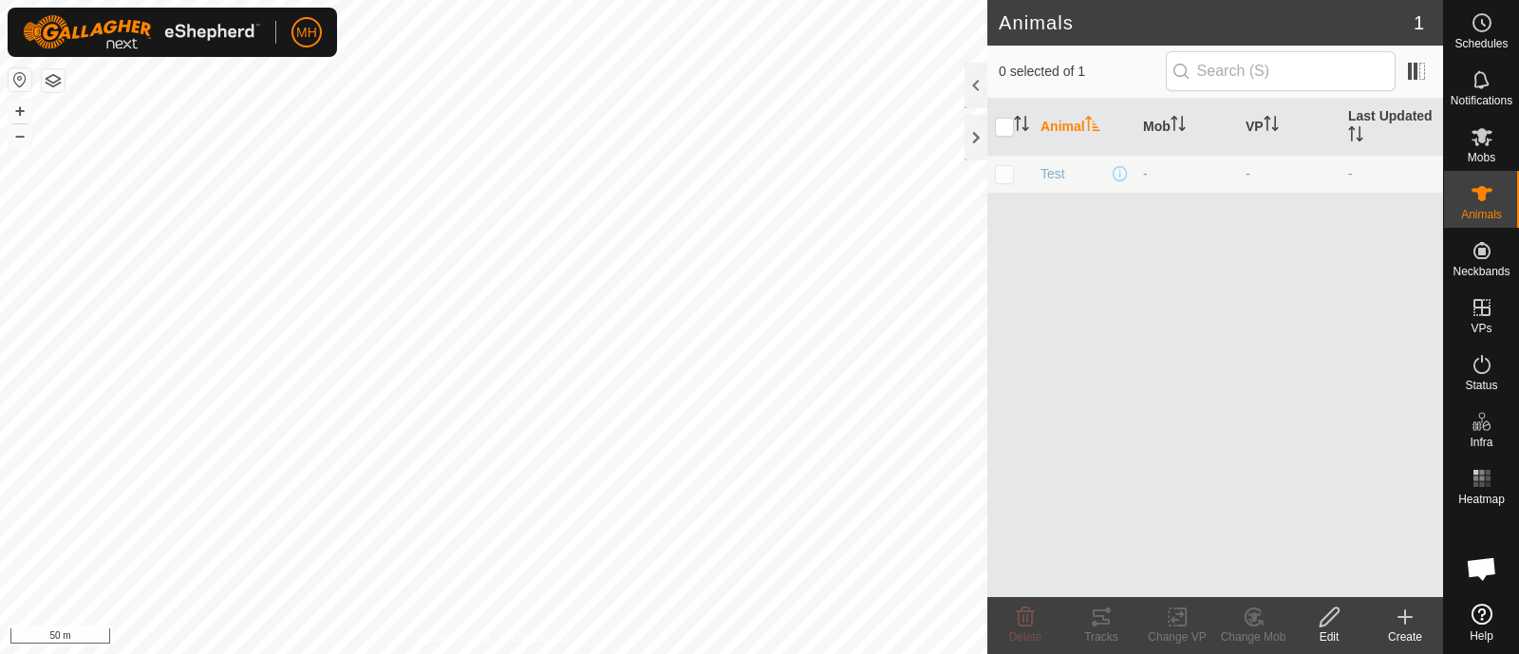
click at [1013, 179] on p-checkbox at bounding box center [1004, 173] width 19 height 15
checkbox input "true"
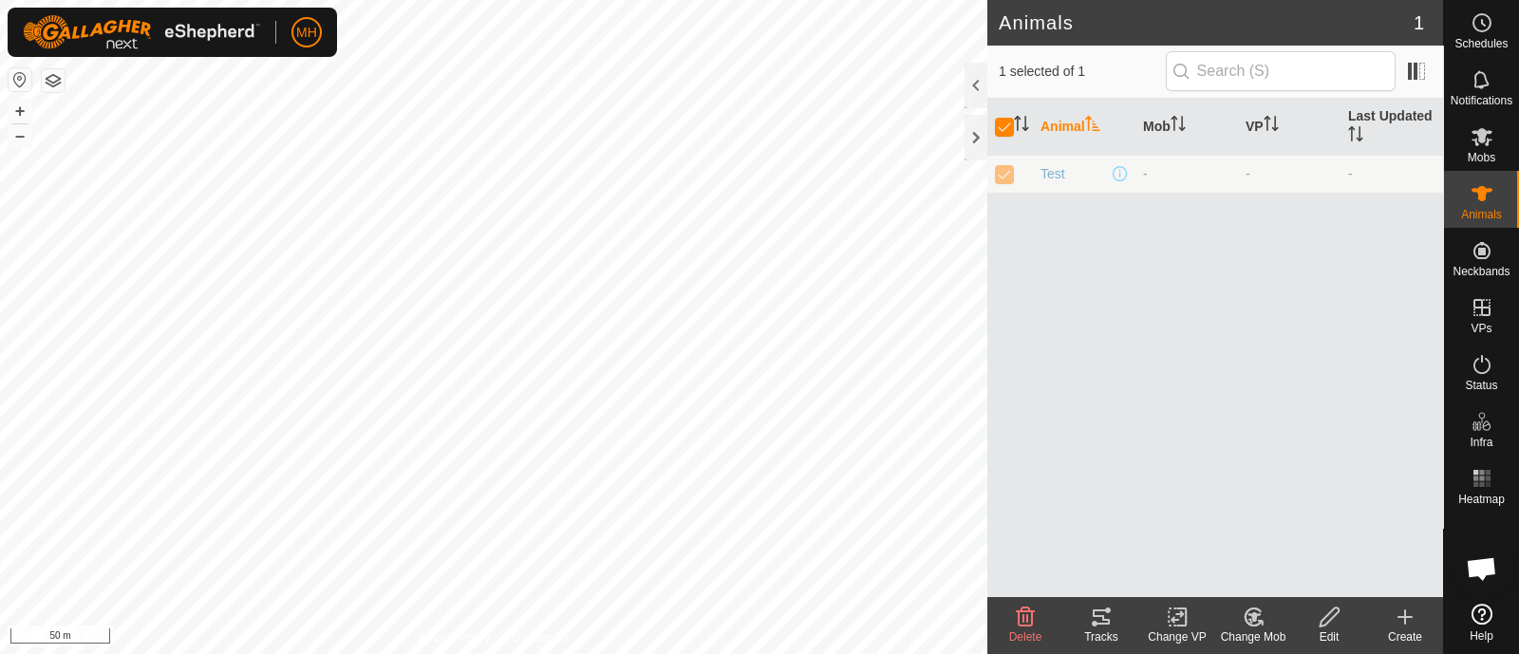
click at [1256, 629] on div "Change Mob" at bounding box center [1253, 636] width 76 height 17
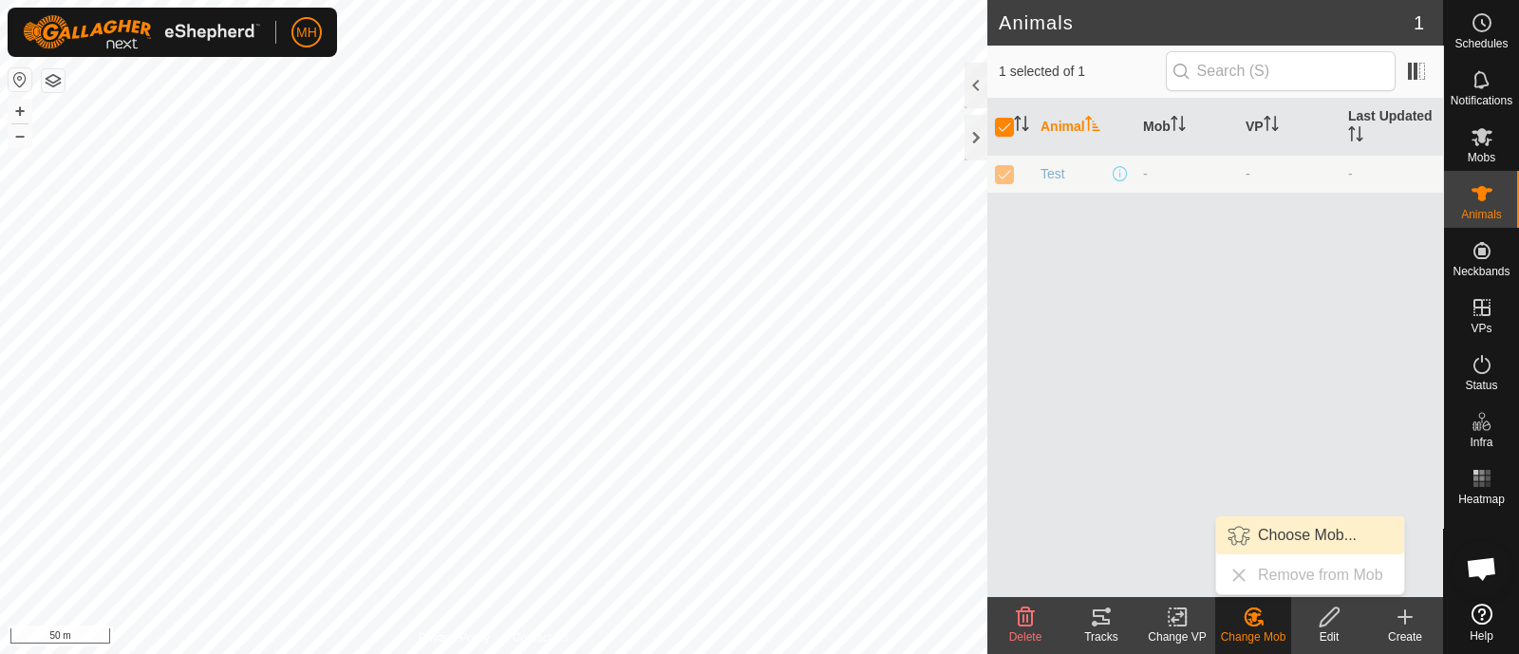
click at [1303, 545] on link "Choose Mob..." at bounding box center [1310, 535] width 188 height 38
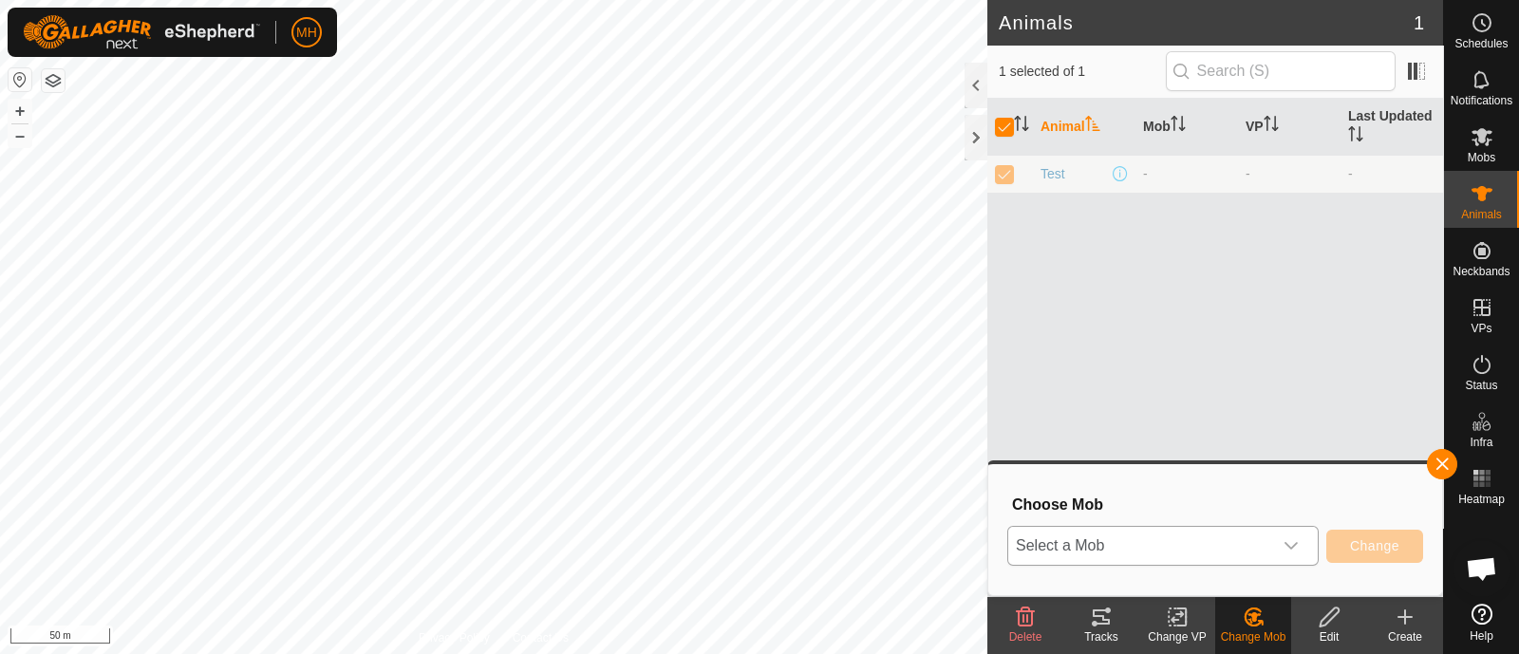
click at [1062, 544] on span "Select a Mob" at bounding box center [1140, 546] width 264 height 38
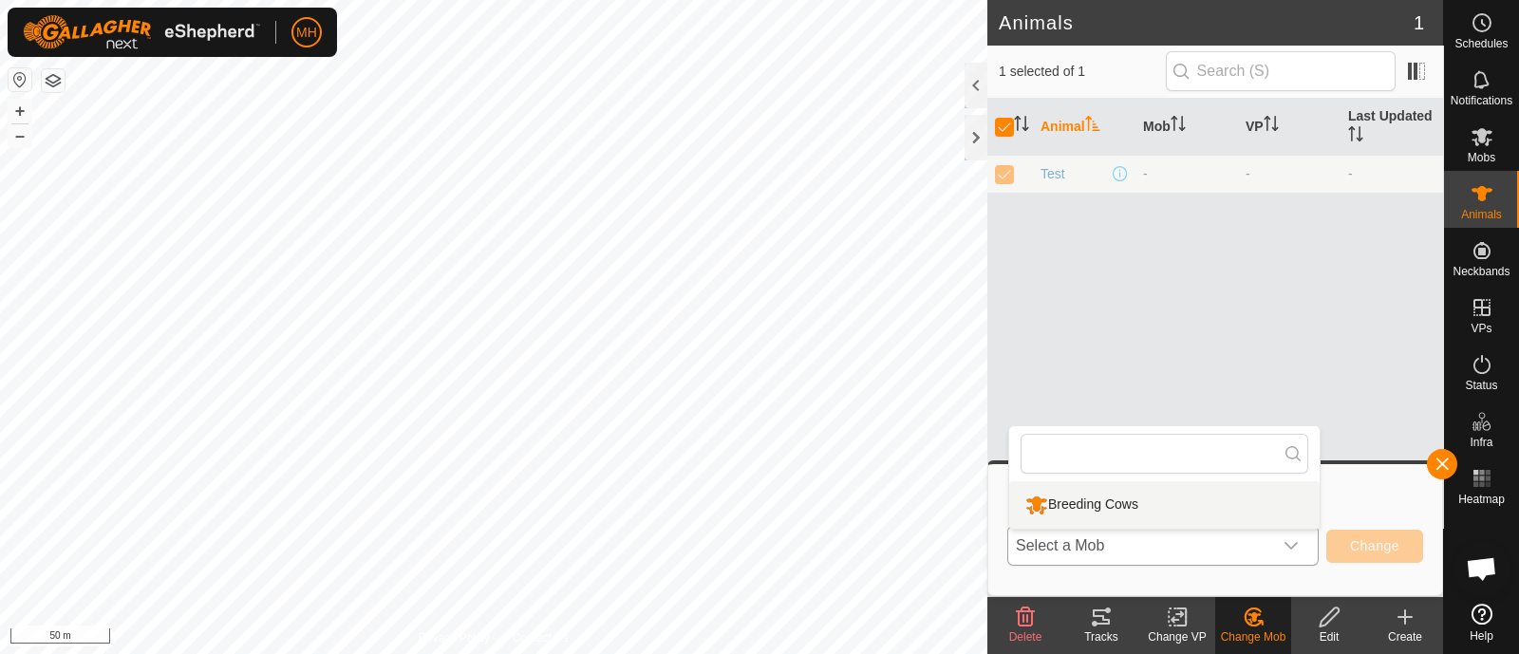
click at [1066, 500] on li "Breeding Cows" at bounding box center [1164, 504] width 310 height 47
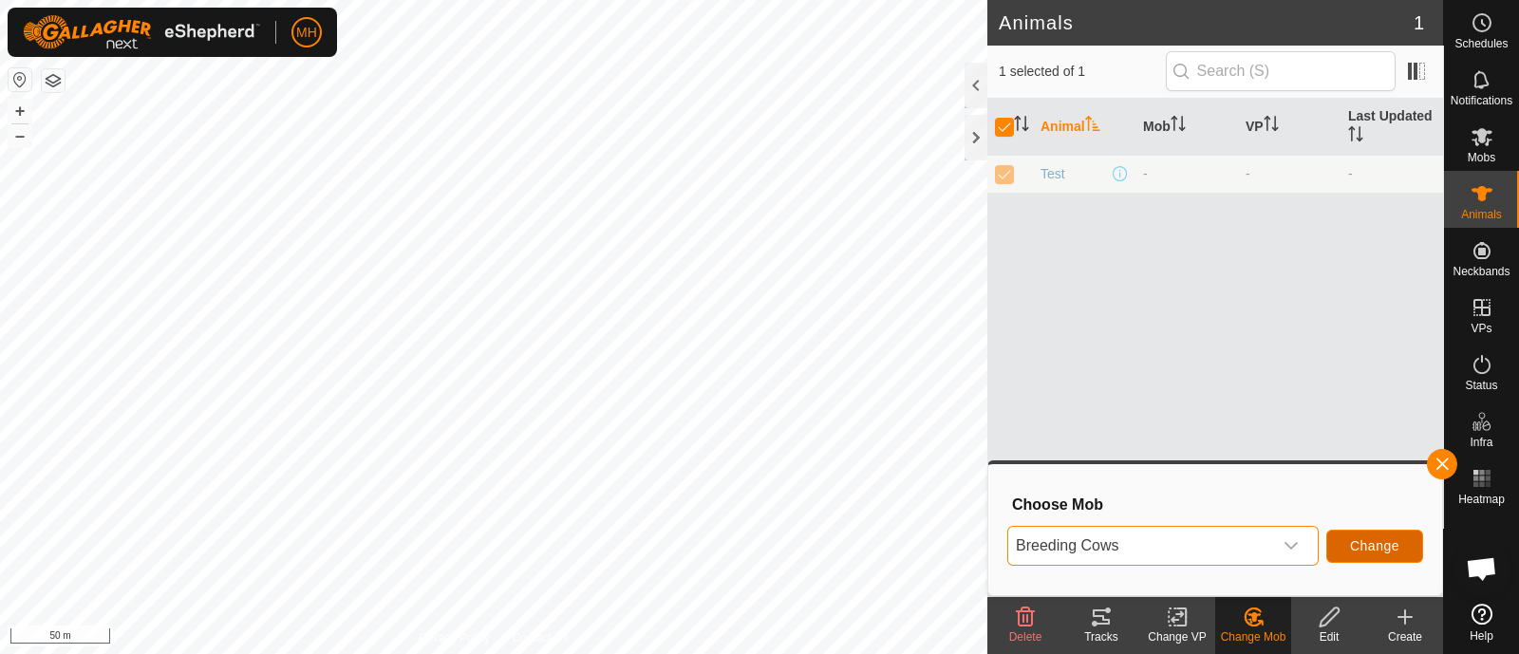
click at [1347, 540] on button "Change" at bounding box center [1374, 546] width 97 height 33
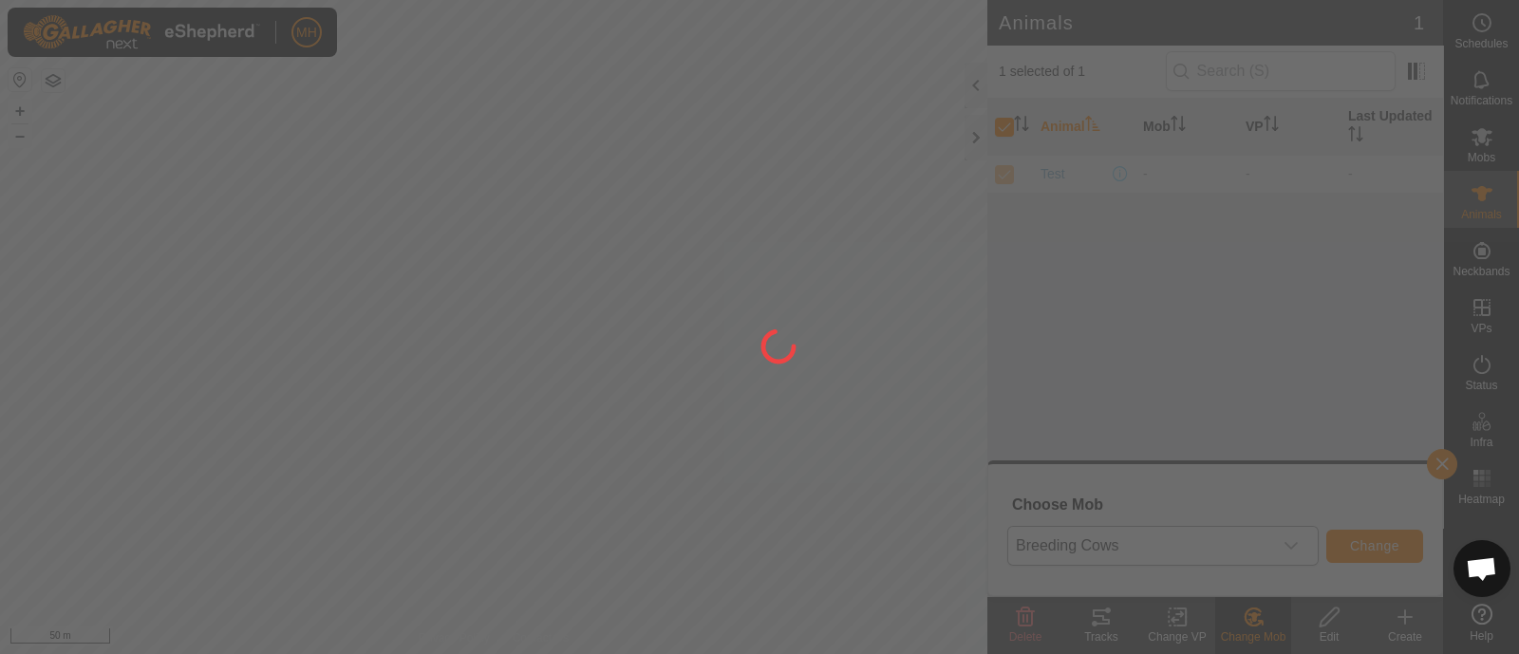
checkbox input "false"
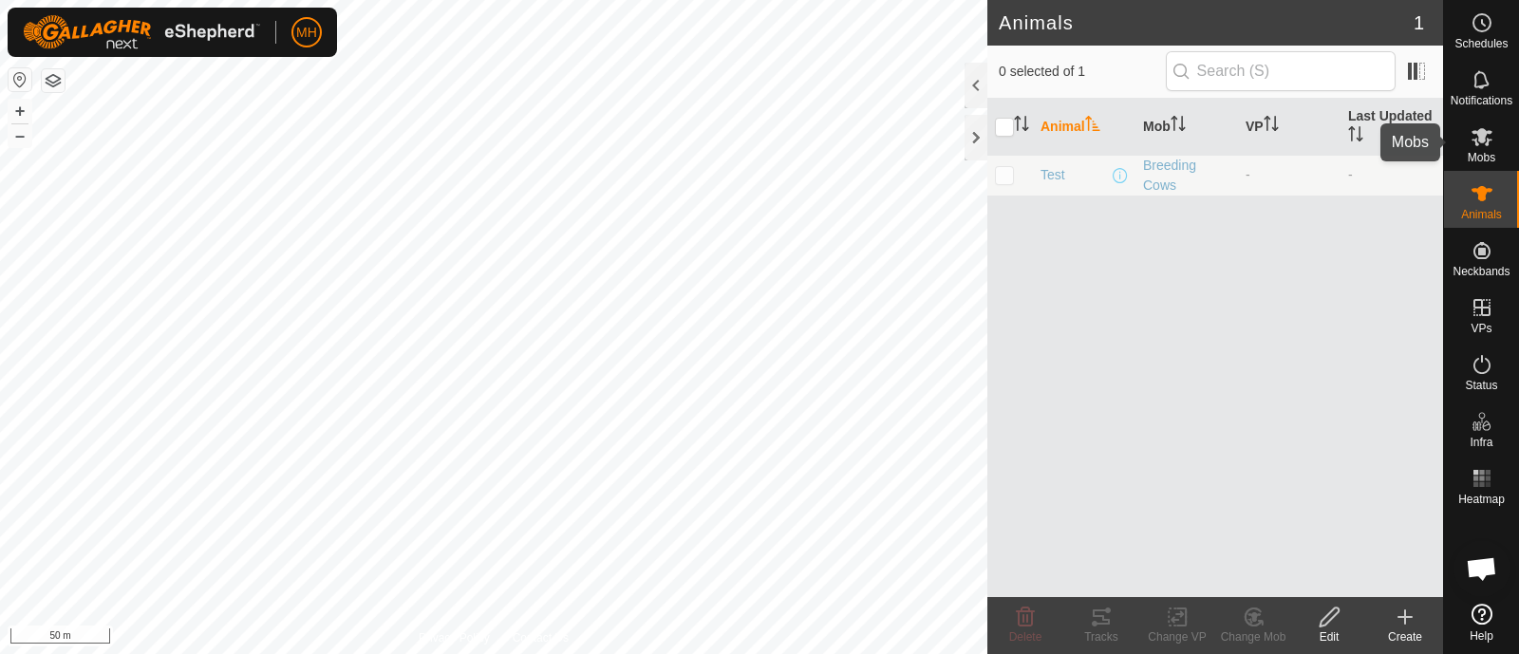
click at [1479, 142] on icon at bounding box center [1482, 136] width 23 height 23
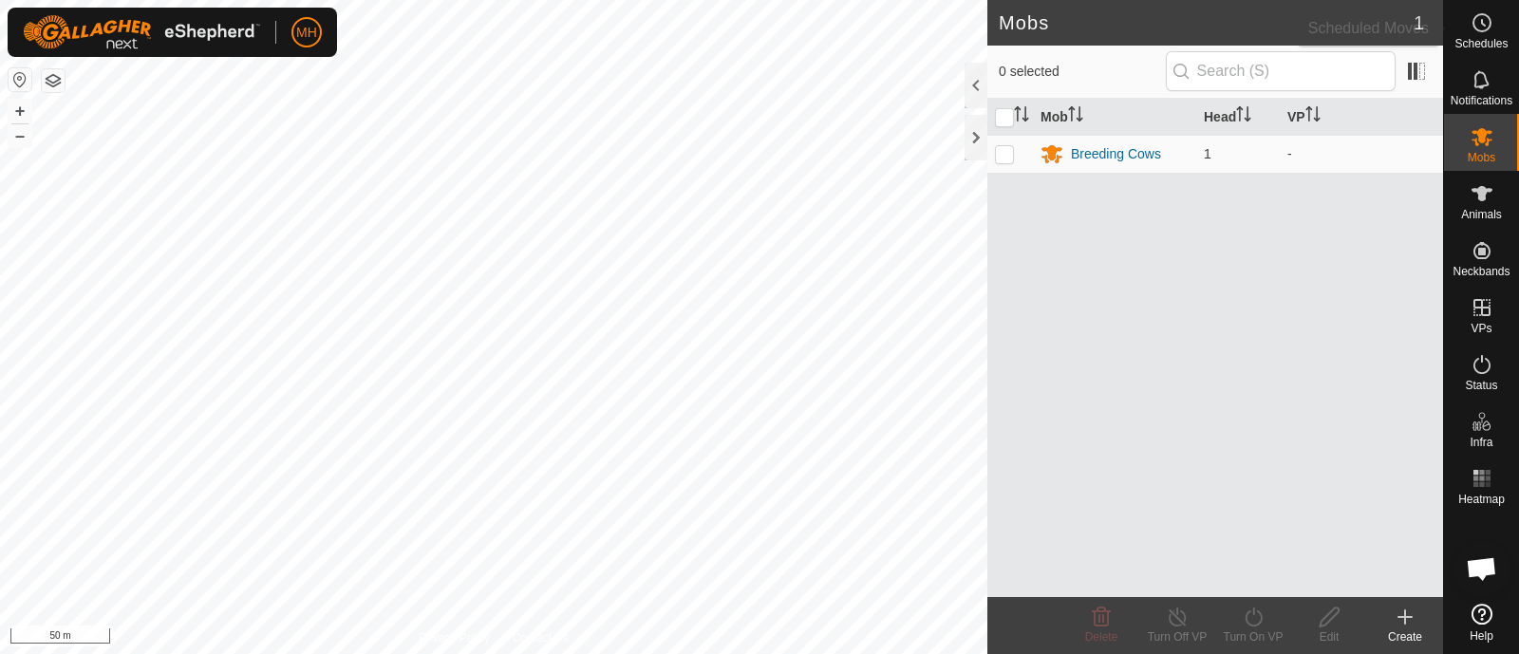
click at [1475, 30] on icon at bounding box center [1482, 22] width 23 height 23
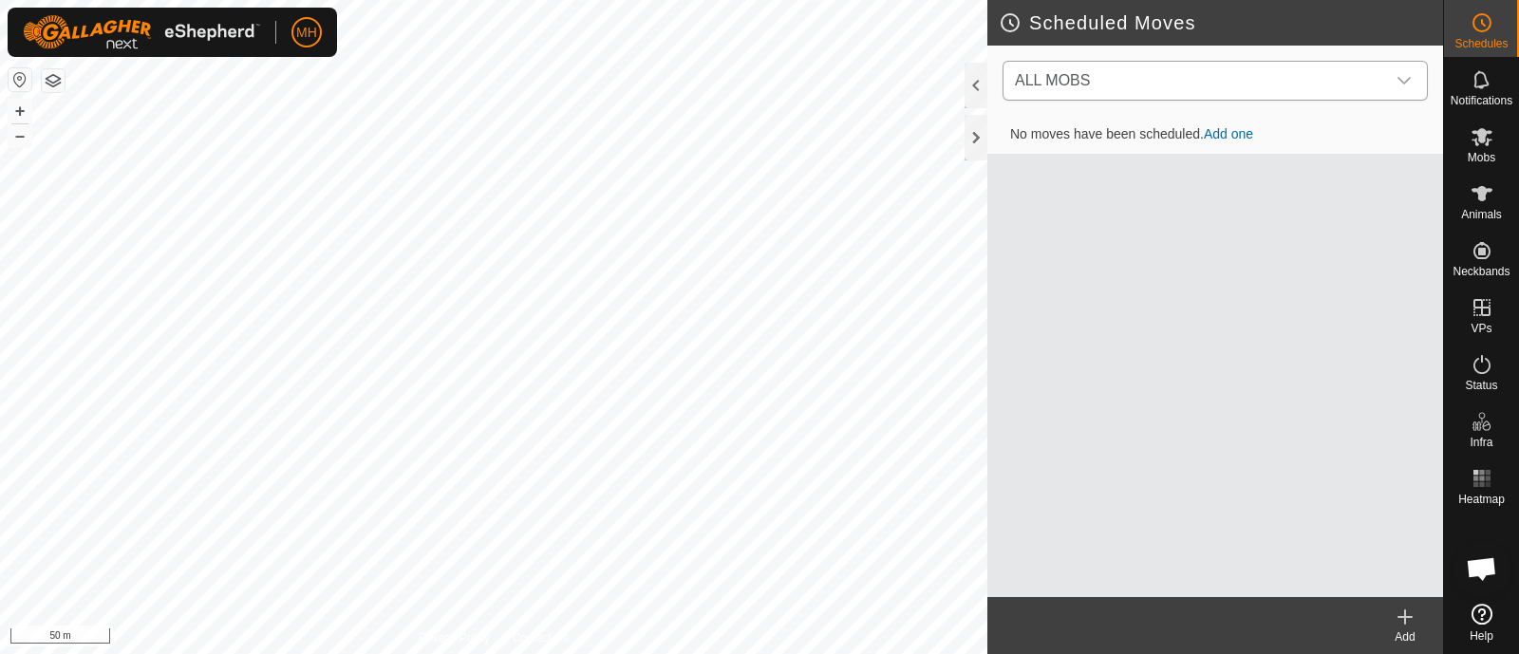
click at [1342, 84] on span "ALL MOBS" at bounding box center [1196, 81] width 378 height 38
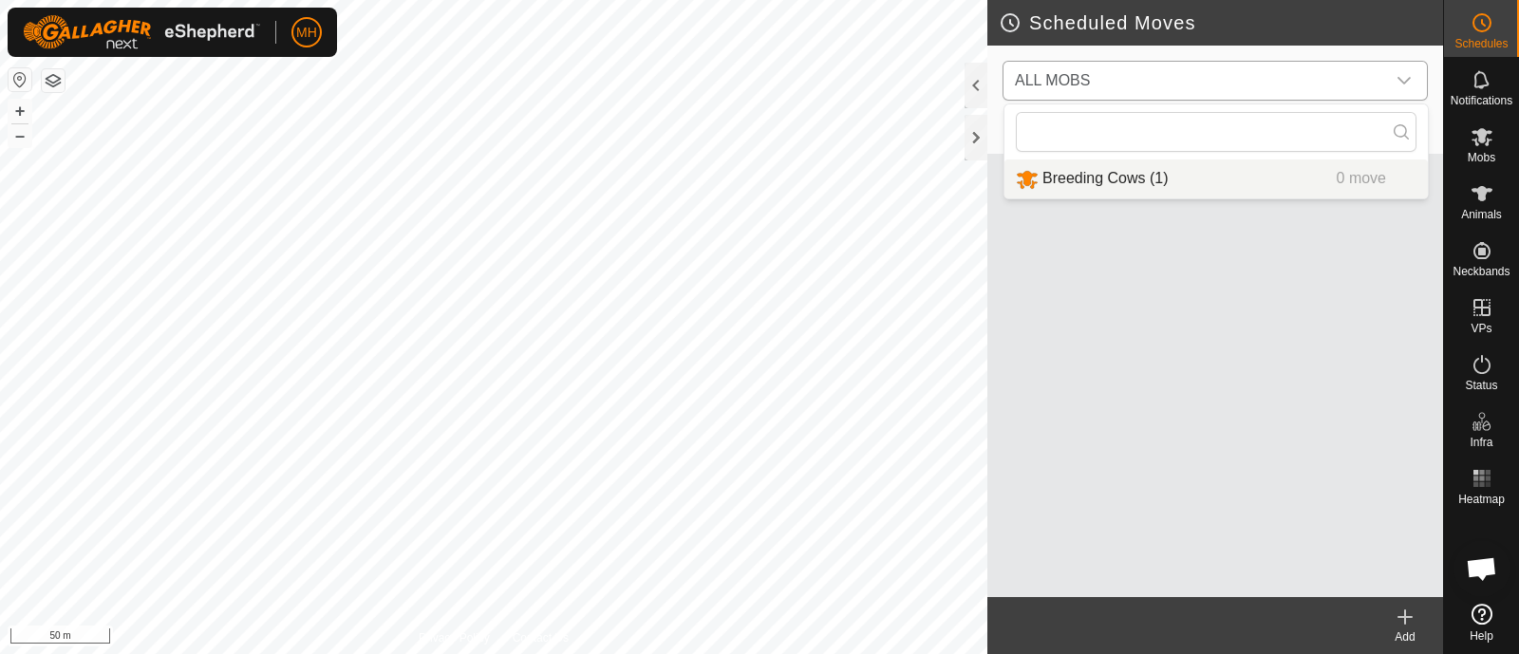
click at [1172, 182] on li "Breeding Cows (1) 0 move" at bounding box center [1215, 178] width 423 height 39
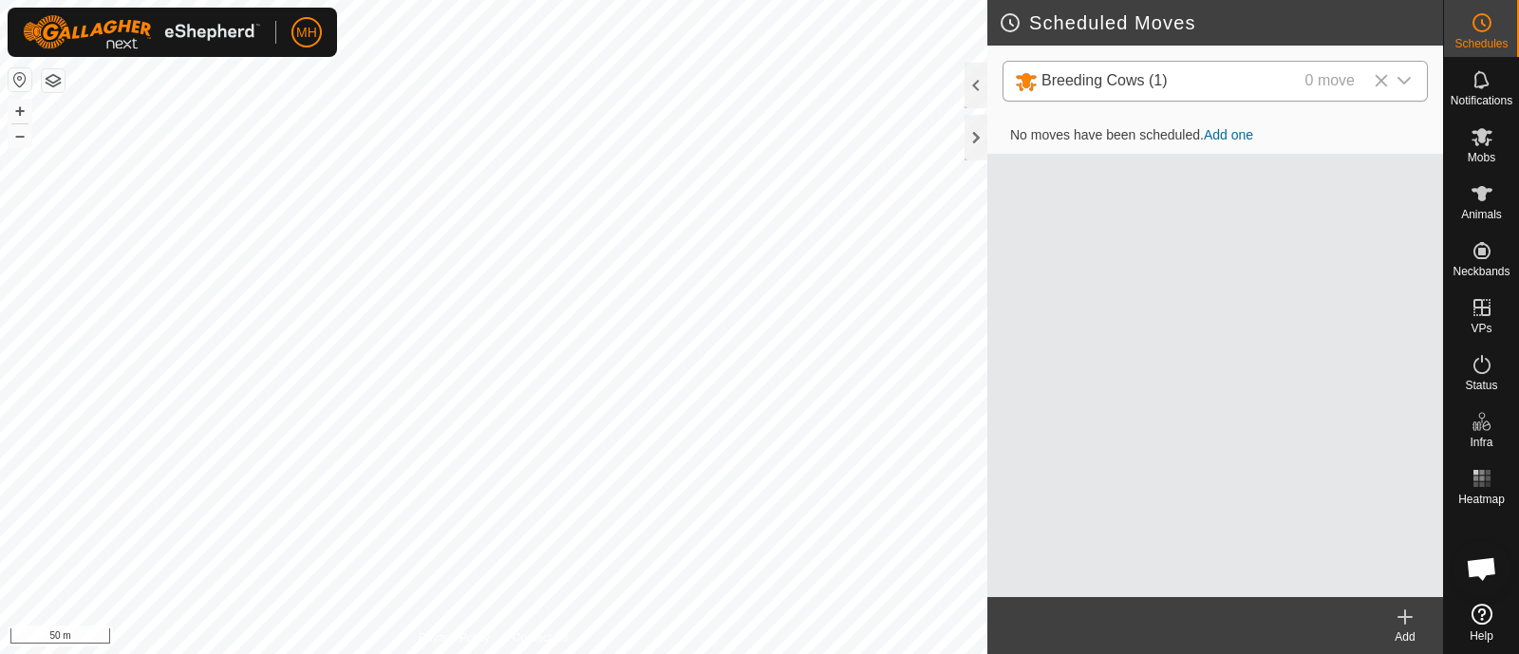
click at [1404, 626] on icon at bounding box center [1405, 617] width 23 height 23
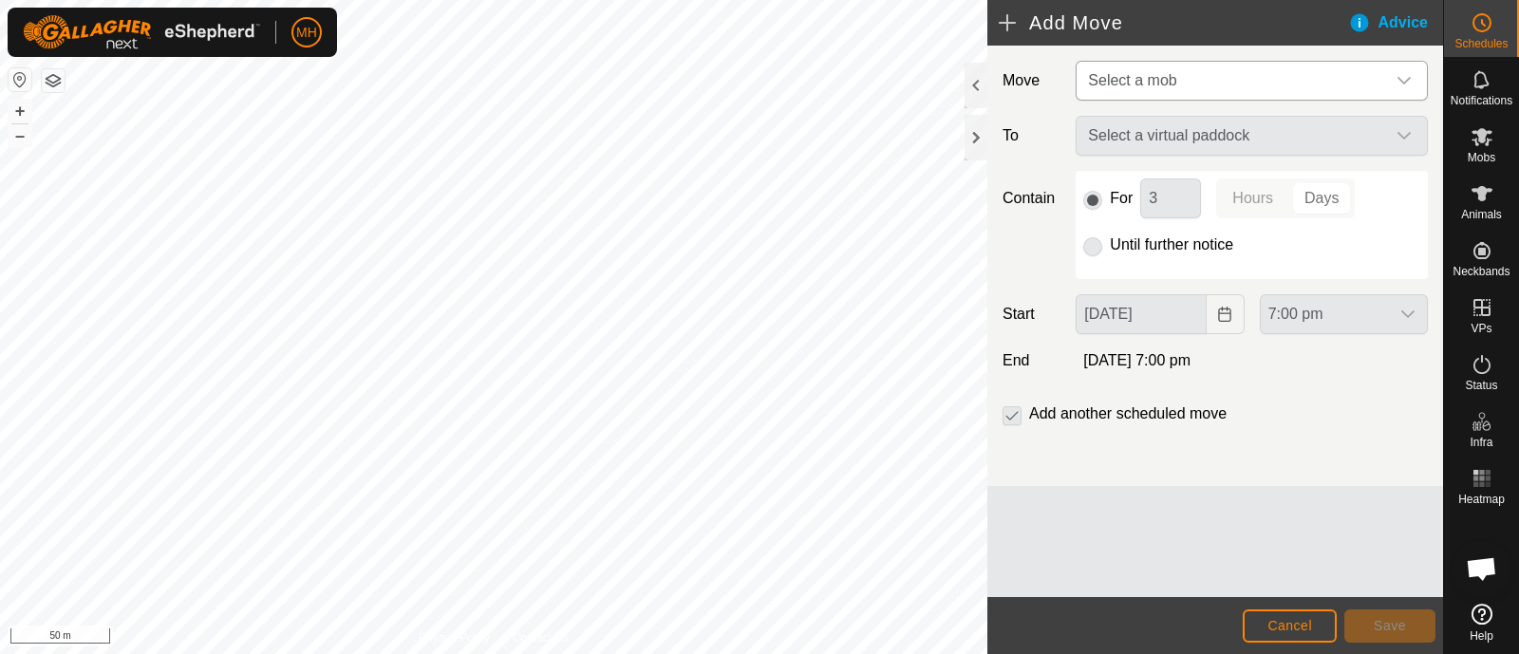
click at [1192, 87] on span "Select a mob" at bounding box center [1232, 81] width 305 height 38
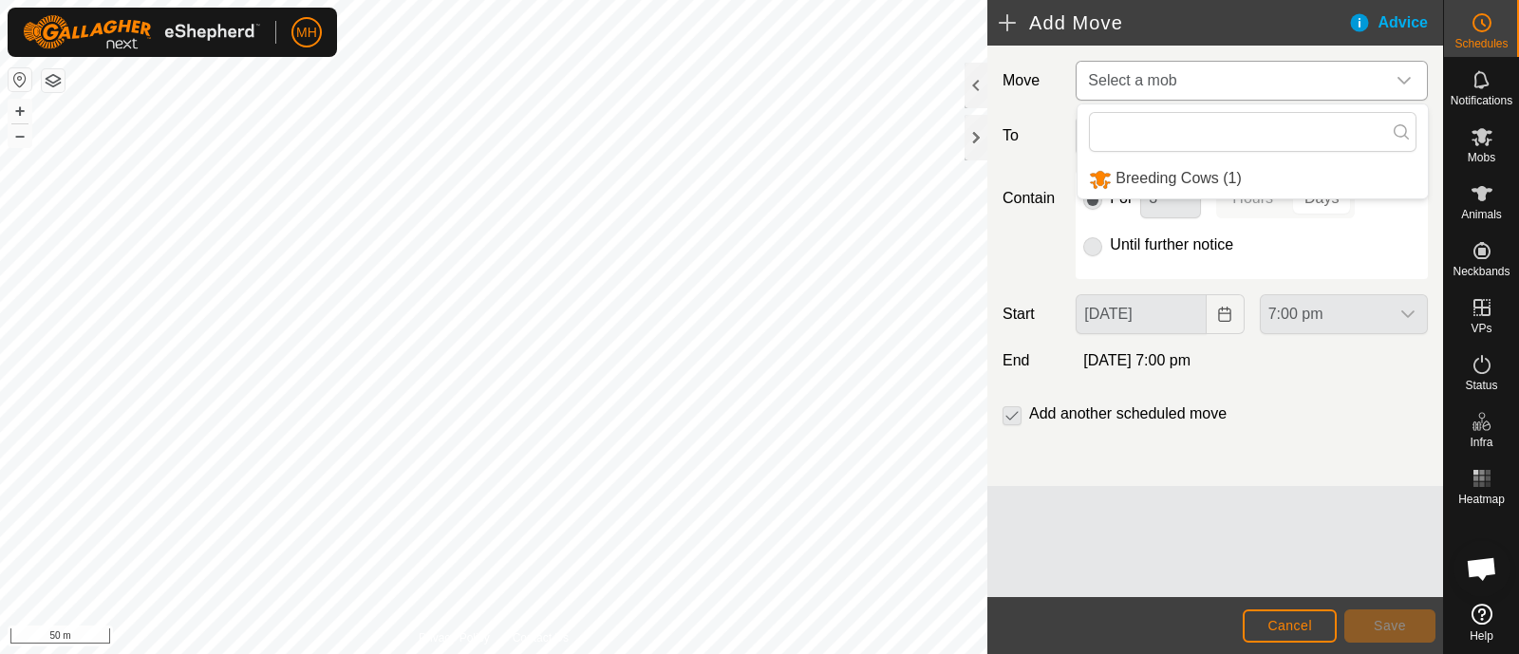
click at [1149, 176] on li "Breeding Cows (1)" at bounding box center [1253, 178] width 350 height 39
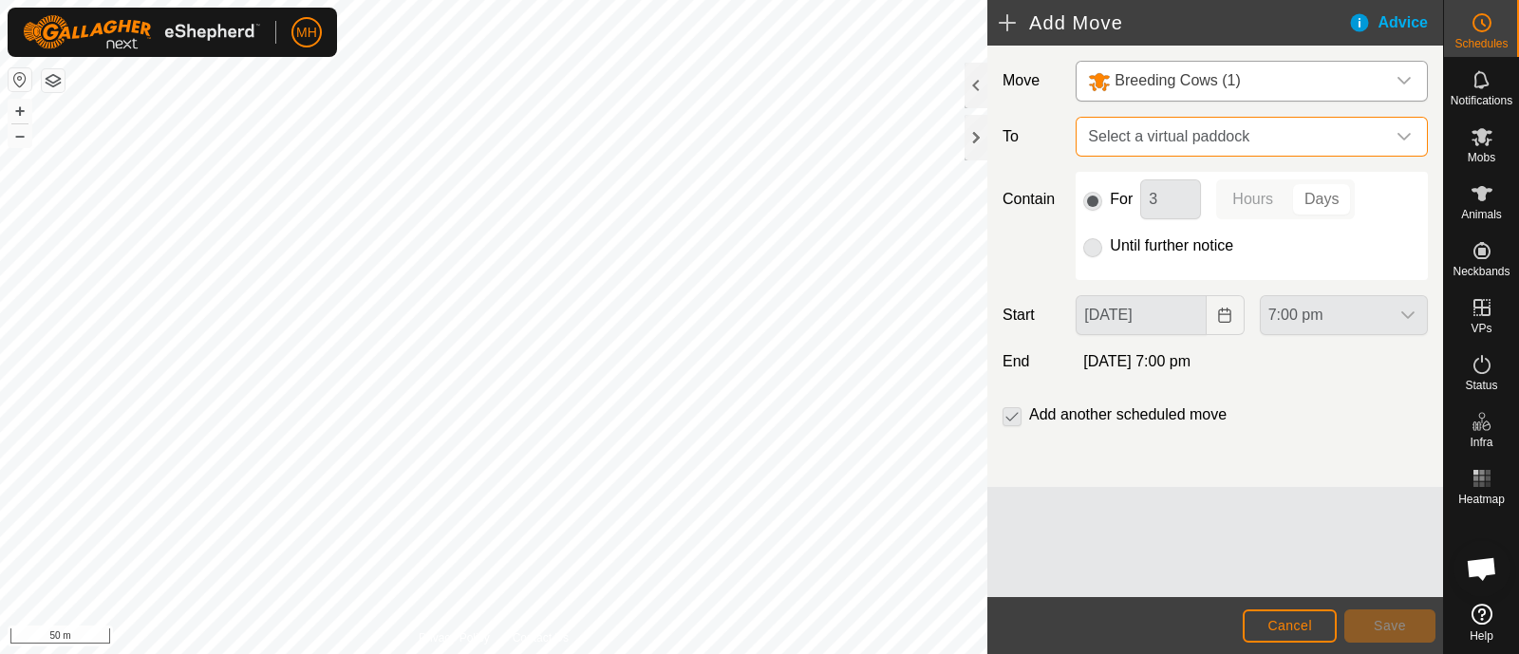
click at [1163, 141] on span "Select a virtual paddock" at bounding box center [1232, 137] width 305 height 38
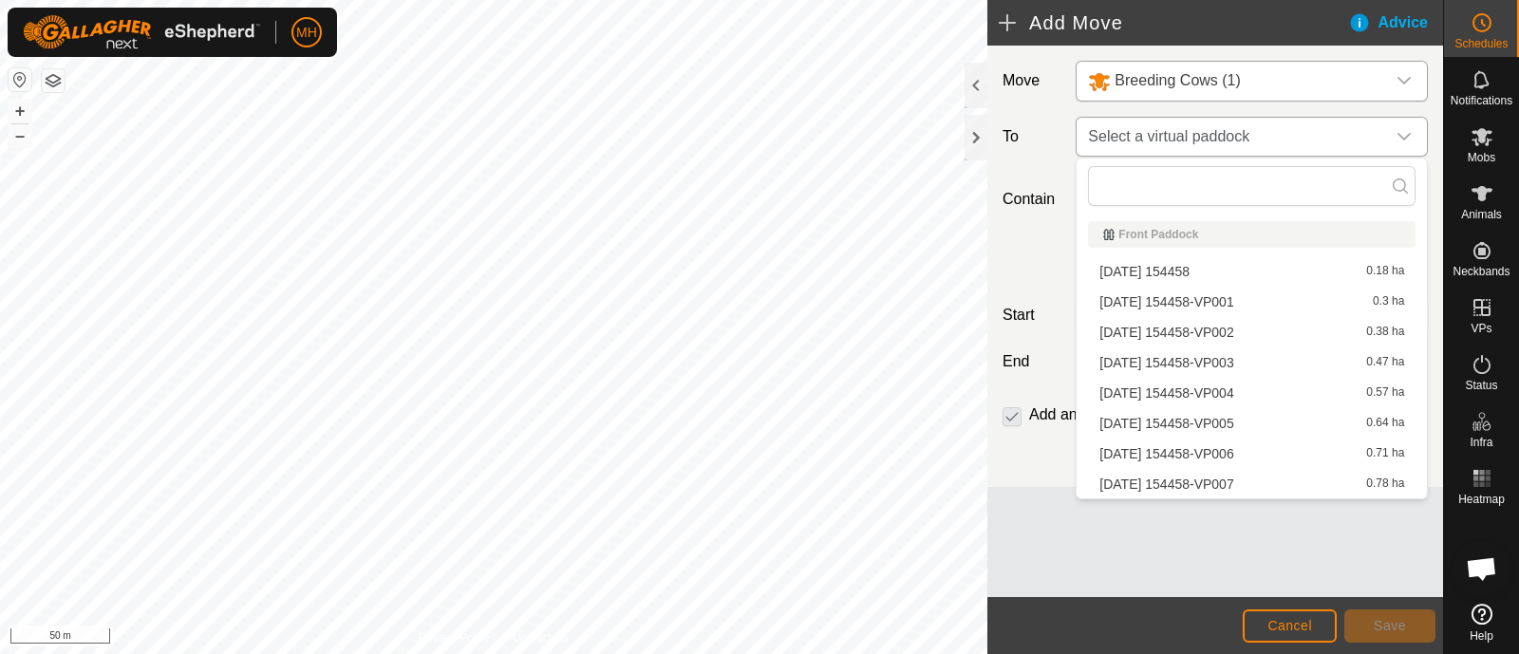
click at [1161, 138] on span "Select a virtual paddock" at bounding box center [1232, 137] width 305 height 38
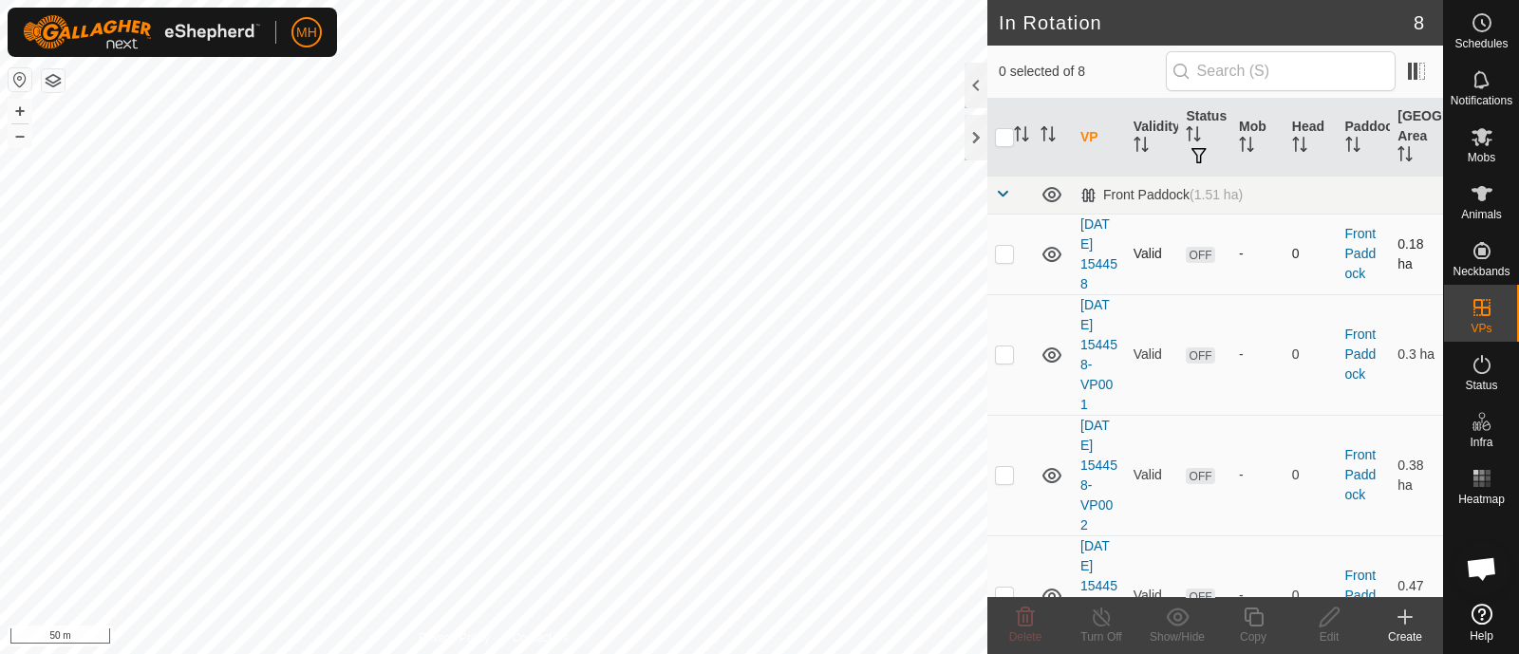
click at [992, 256] on td at bounding box center [1010, 254] width 46 height 81
checkbox input "true"
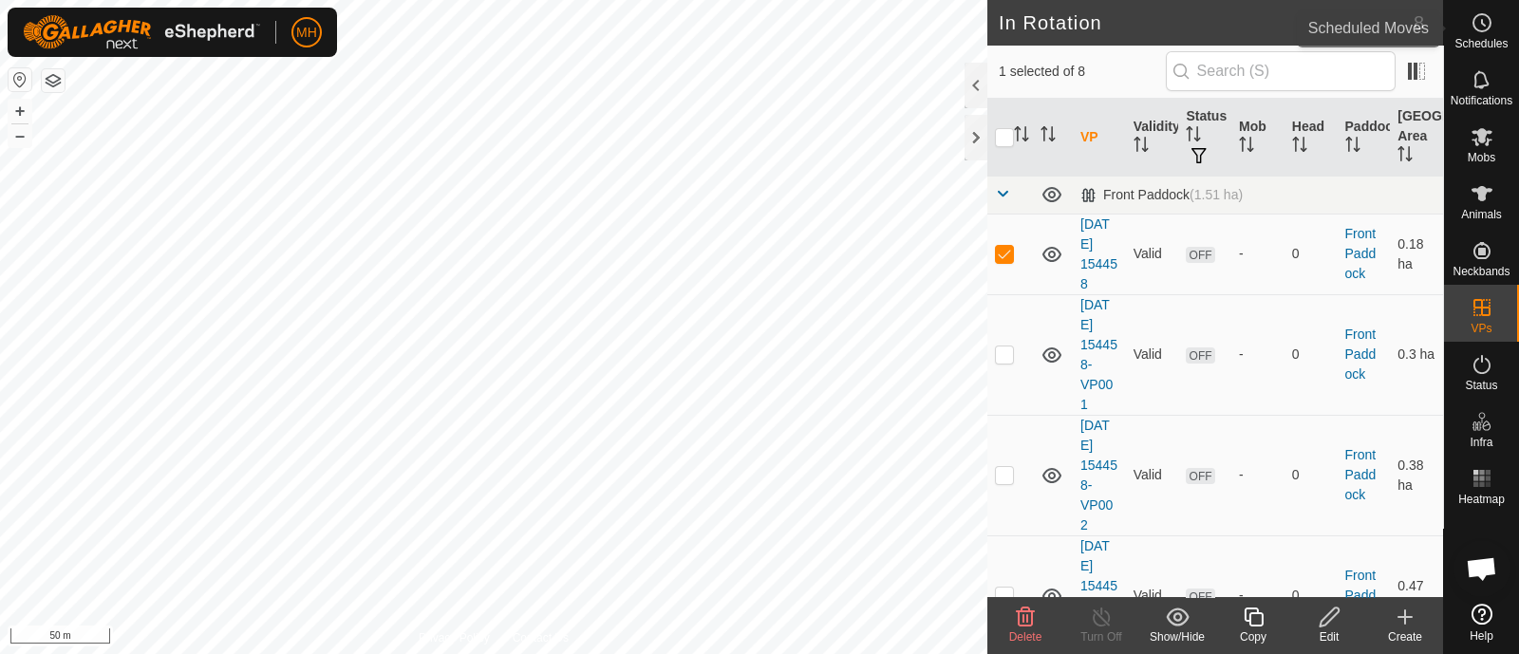
click at [1480, 33] on icon at bounding box center [1482, 22] width 23 height 23
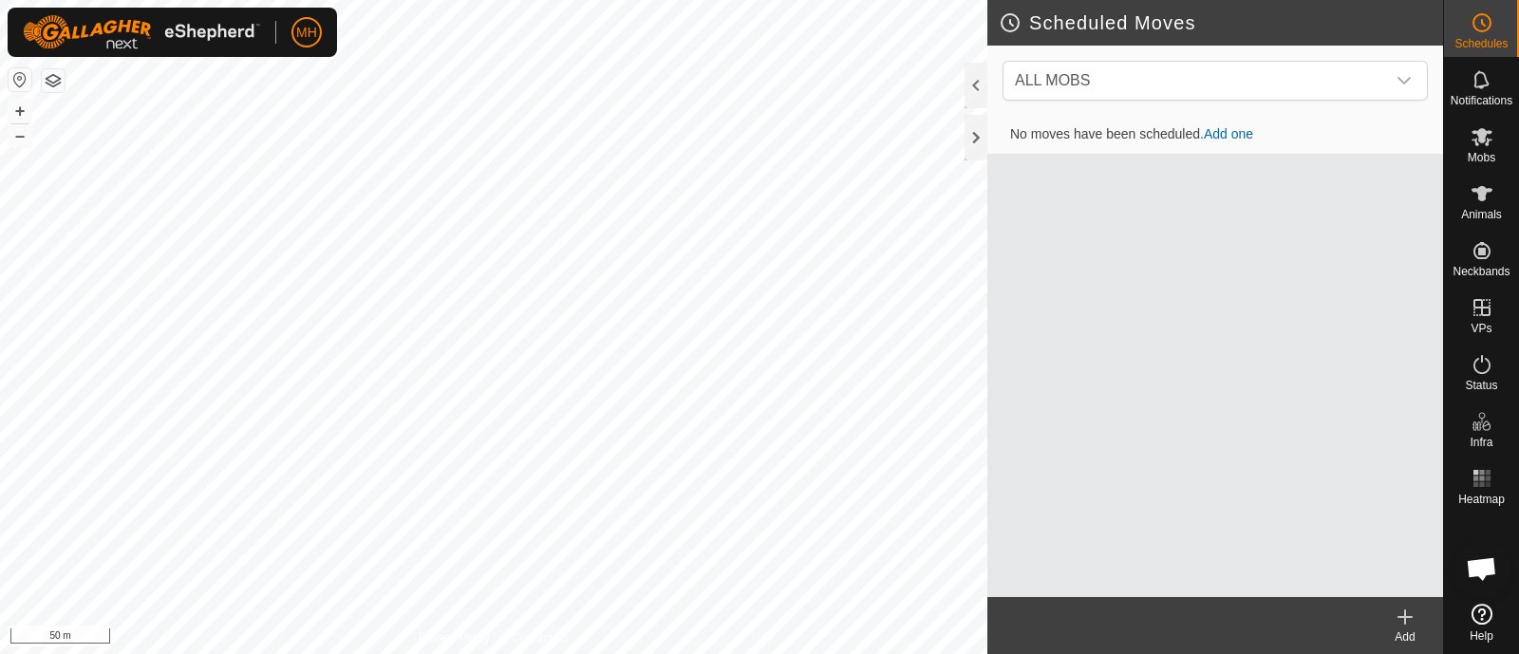
click at [1239, 135] on link "Add one" at bounding box center [1228, 133] width 49 height 15
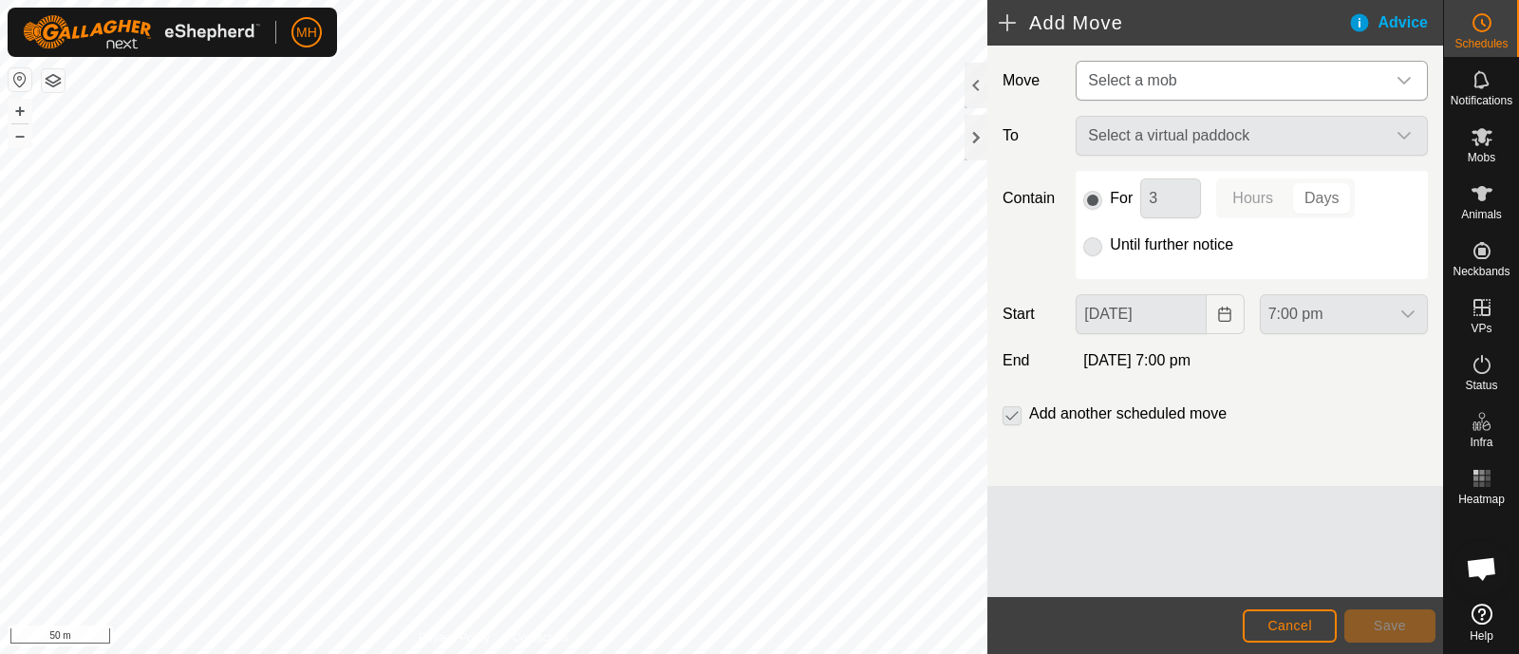
click at [1223, 83] on span "Select a mob" at bounding box center [1232, 81] width 305 height 38
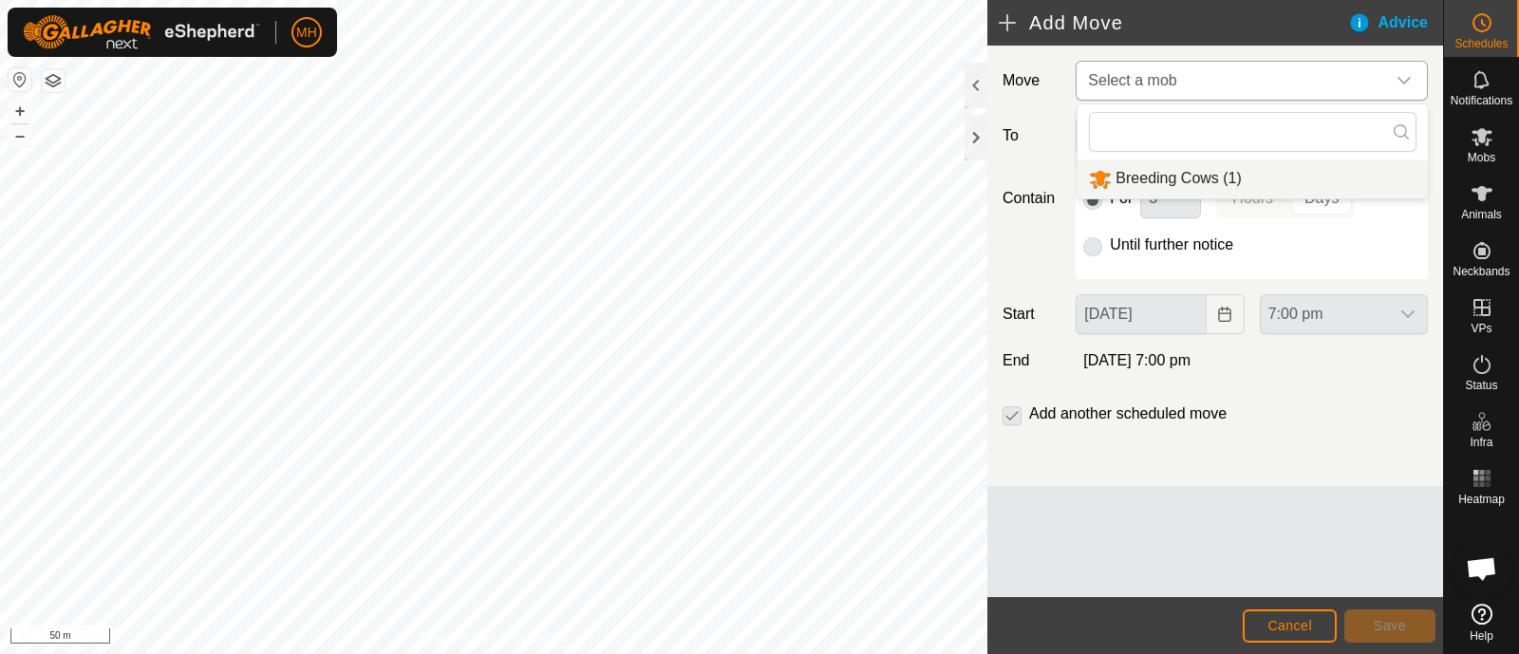
click at [1153, 173] on li "Breeding Cows (1)" at bounding box center [1253, 178] width 350 height 39
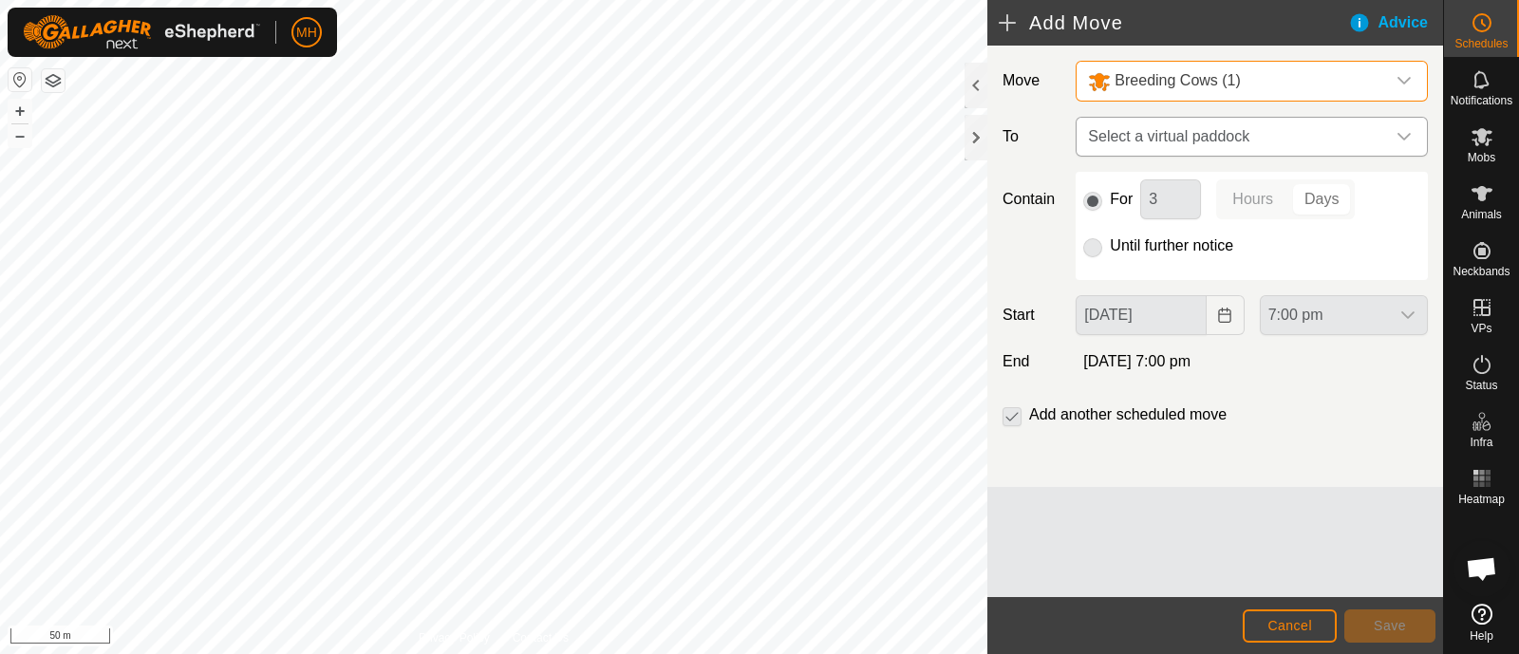
click at [1415, 139] on div "dropdown trigger" at bounding box center [1404, 137] width 38 height 38
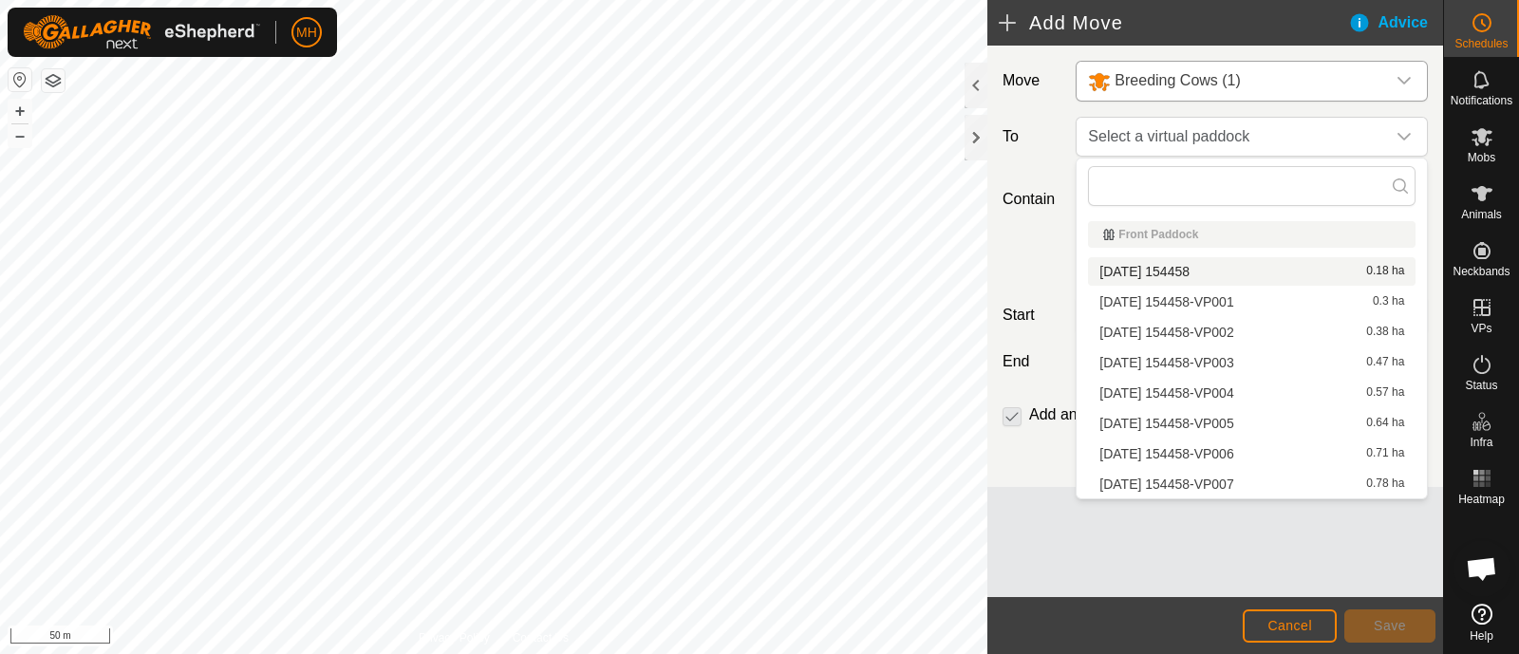
click at [1196, 273] on li "[DATE] 154458 0.18 ha" at bounding box center [1252, 271] width 328 height 28
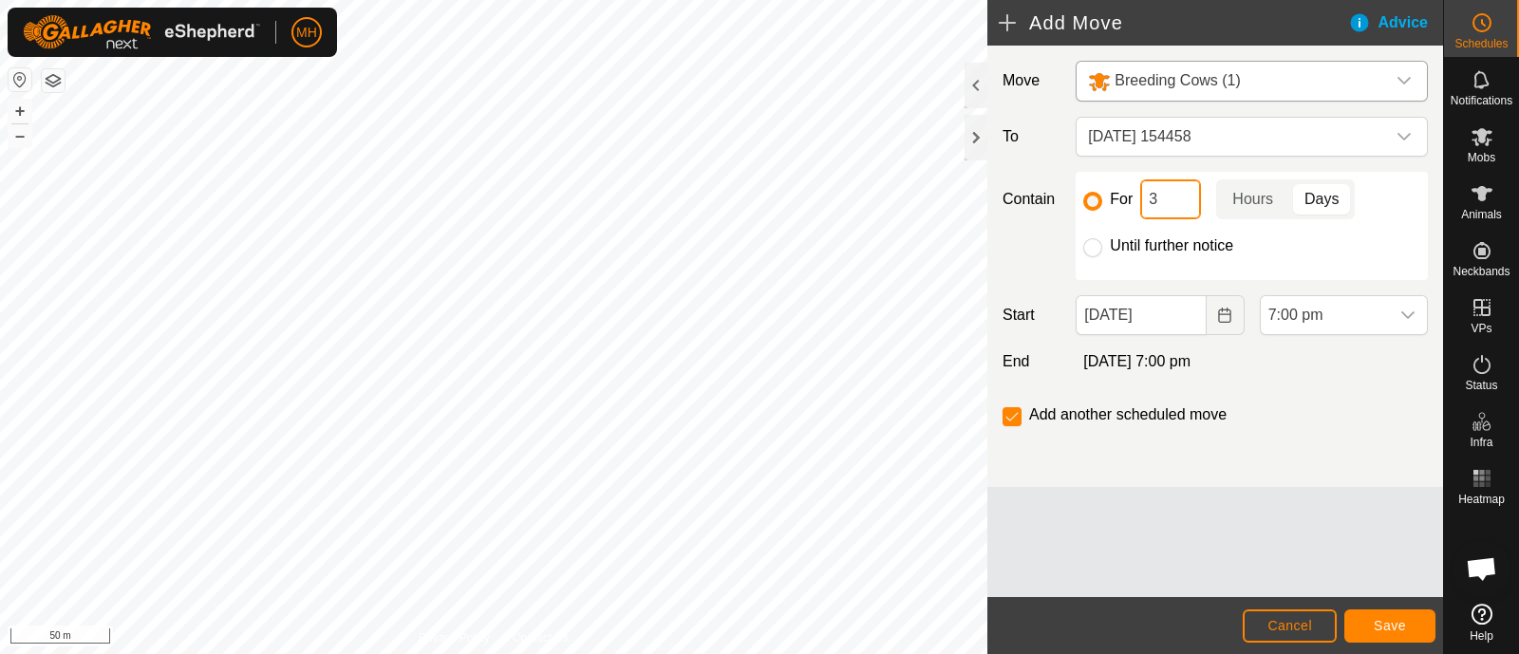
drag, startPoint x: 1176, startPoint y: 204, endPoint x: 1129, endPoint y: 206, distance: 47.5
click at [1129, 206] on div "For 3 Hours Days" at bounding box center [1251, 199] width 337 height 40
type input "24"
click at [1251, 197] on p-togglebutton "Hours" at bounding box center [1252, 199] width 73 height 40
click at [1382, 627] on span "Save" at bounding box center [1390, 625] width 32 height 15
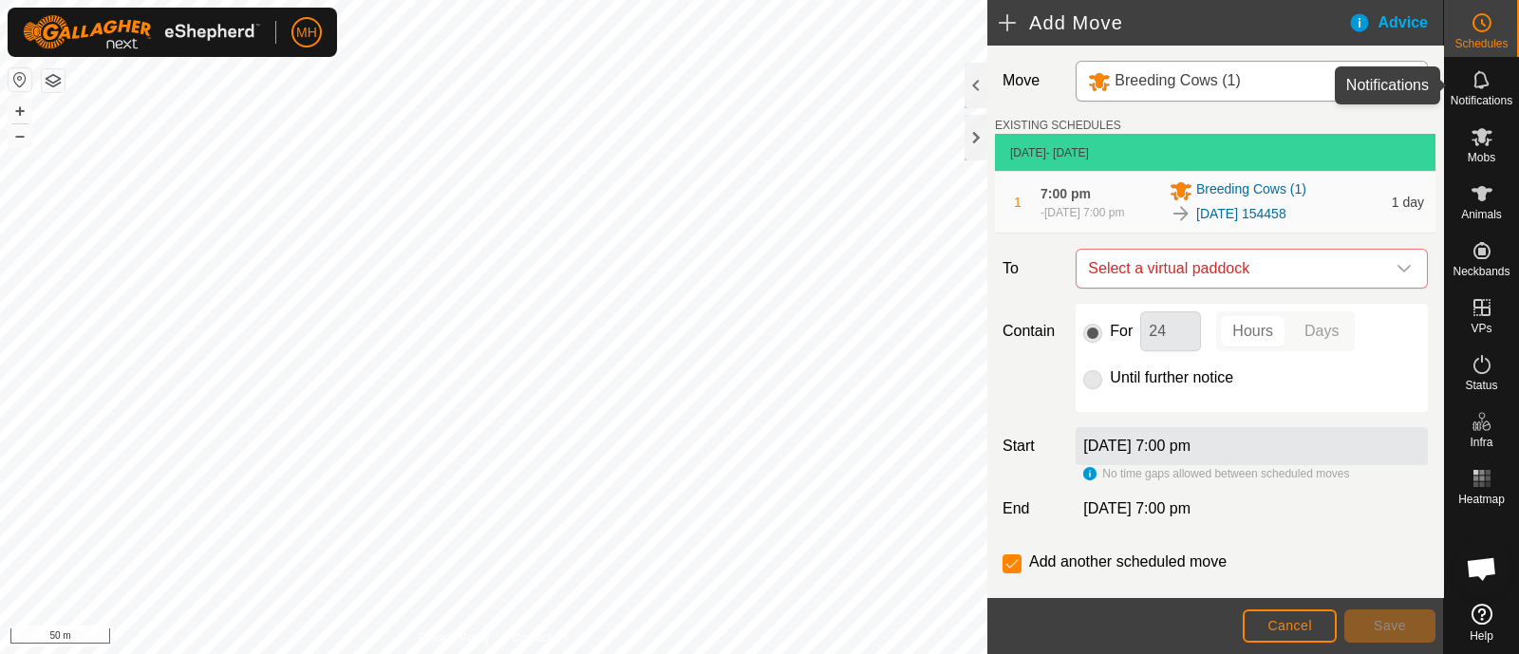
click at [1500, 76] on div "Notifications" at bounding box center [1481, 85] width 75 height 57
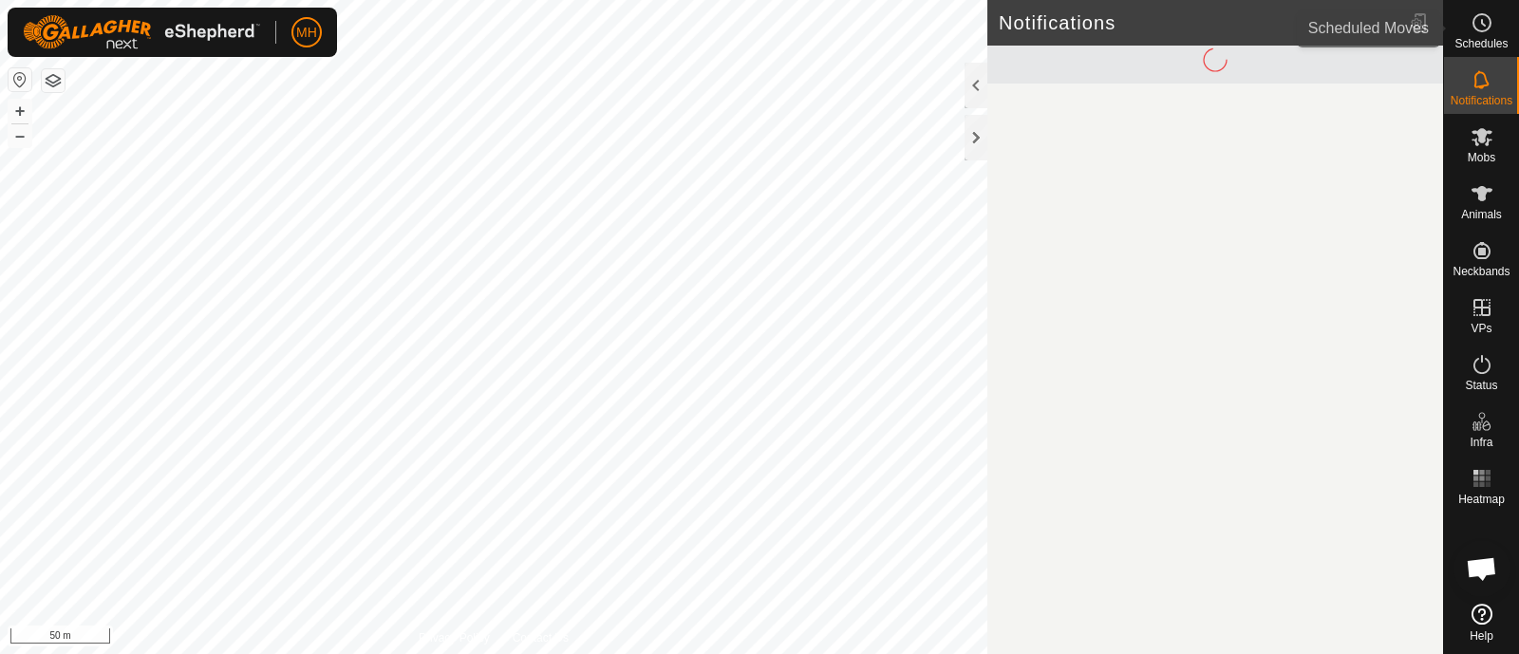
click at [1490, 38] on span "Schedules" at bounding box center [1480, 43] width 53 height 11
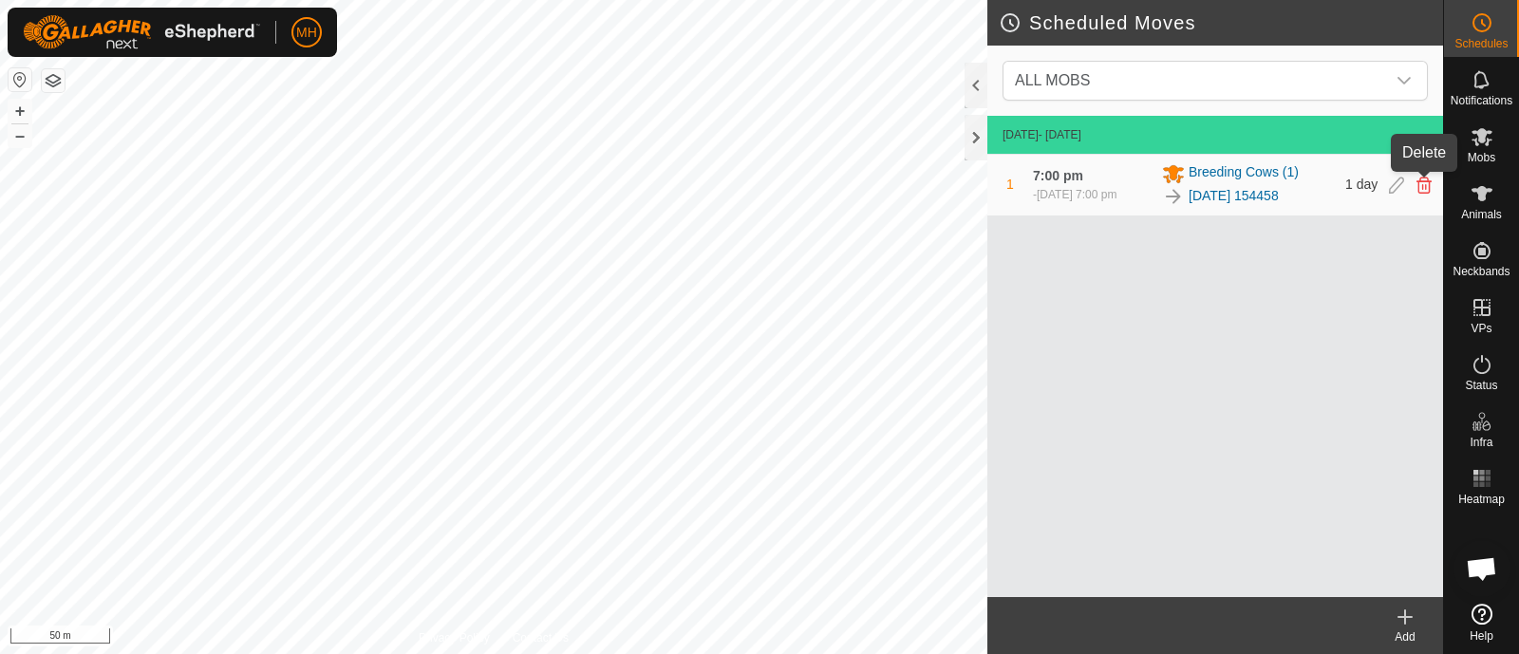
click at [1429, 179] on icon at bounding box center [1423, 185] width 15 height 17
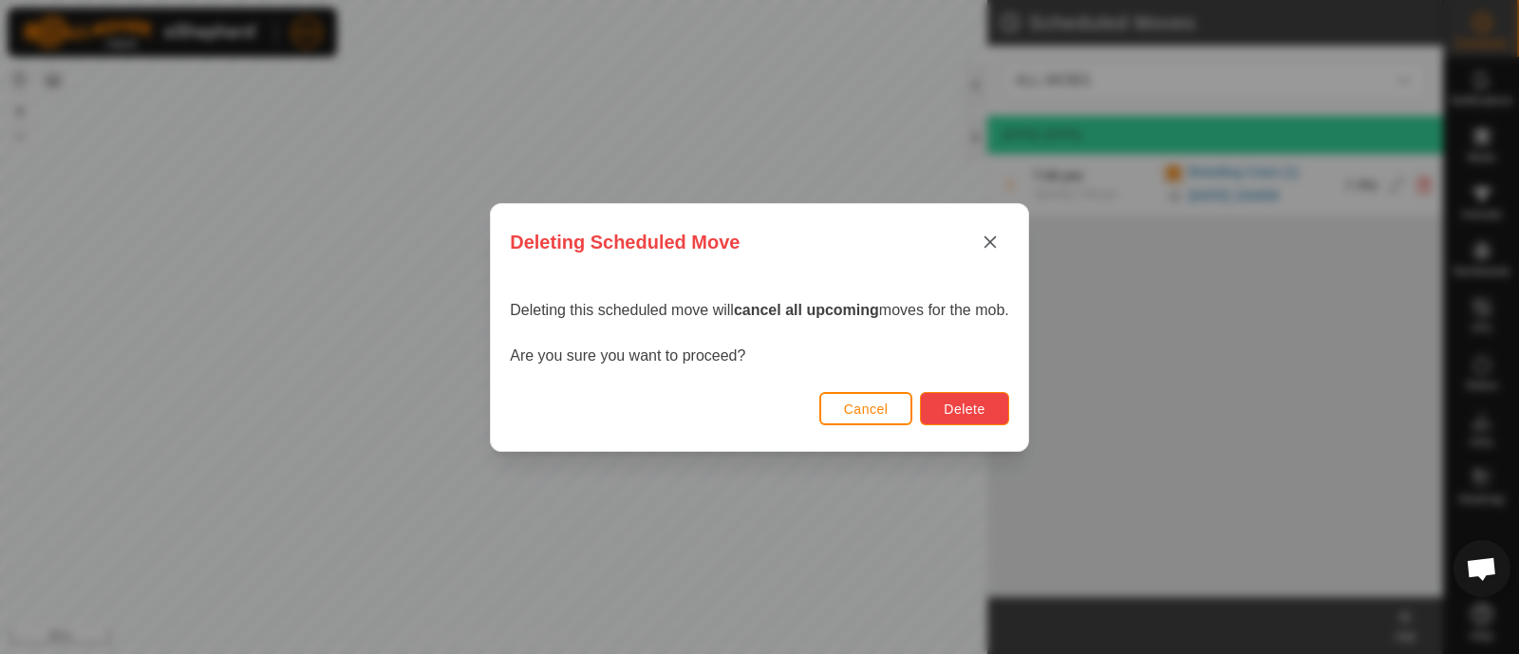
click at [984, 409] on span "Delete" at bounding box center [964, 409] width 41 height 15
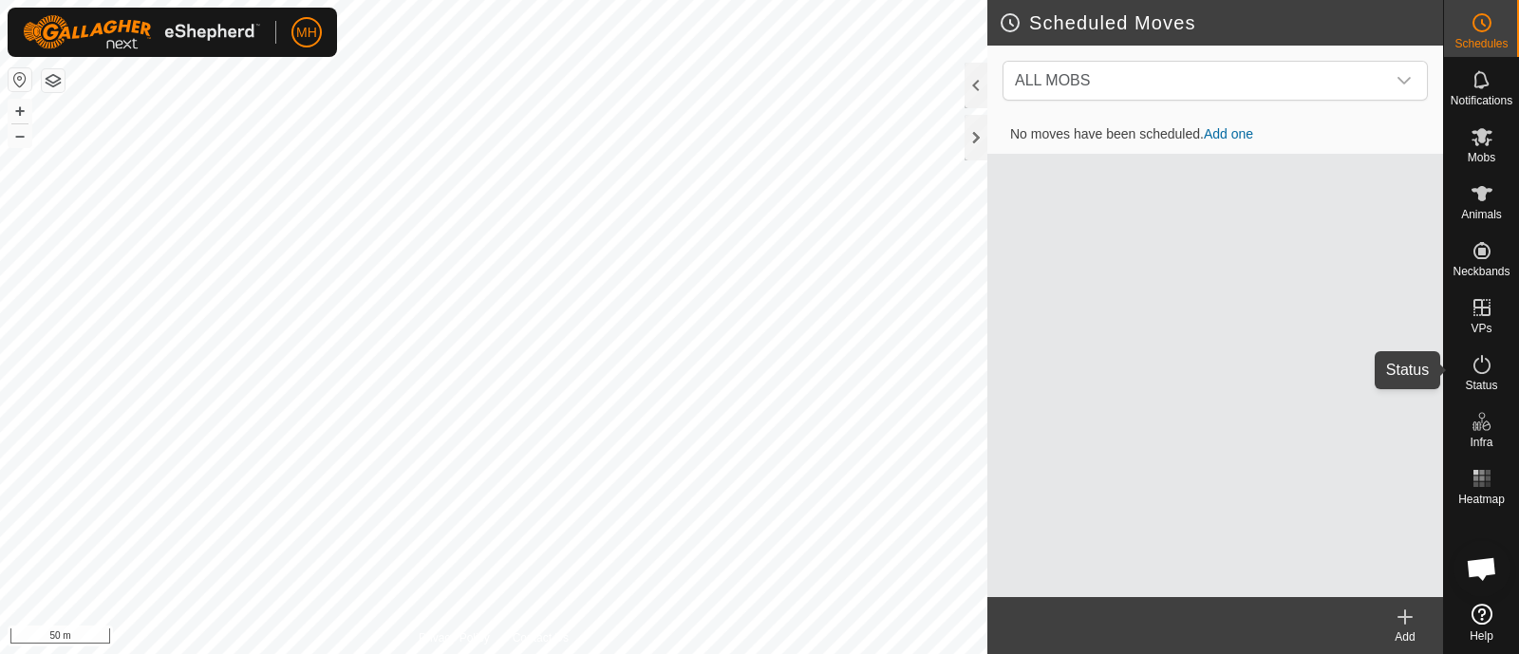
click at [1481, 372] on icon at bounding box center [1482, 364] width 23 height 23
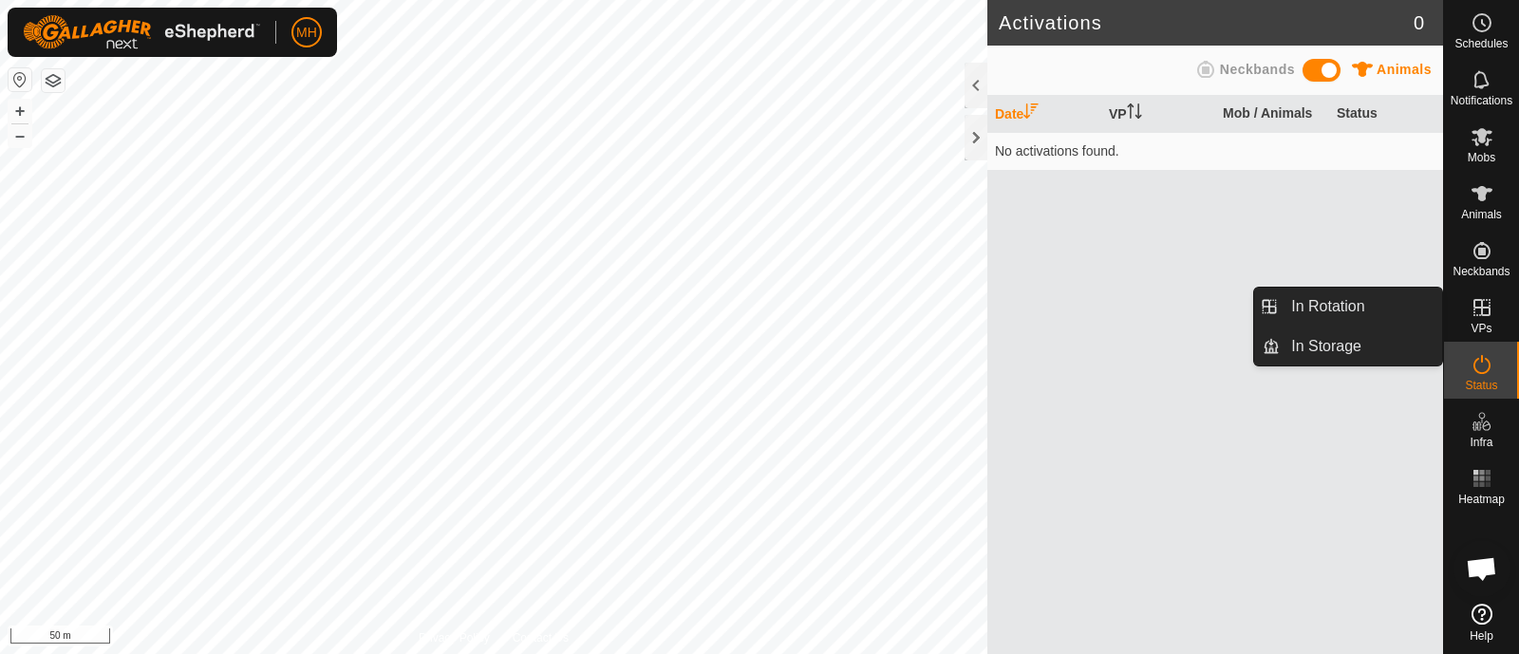
click at [1485, 317] on icon at bounding box center [1482, 307] width 23 height 23
click at [1474, 314] on icon at bounding box center [1482, 307] width 23 height 23
click at [1370, 320] on link "In Rotation" at bounding box center [1361, 307] width 162 height 38
